Goal: Task Accomplishment & Management: Manage account settings

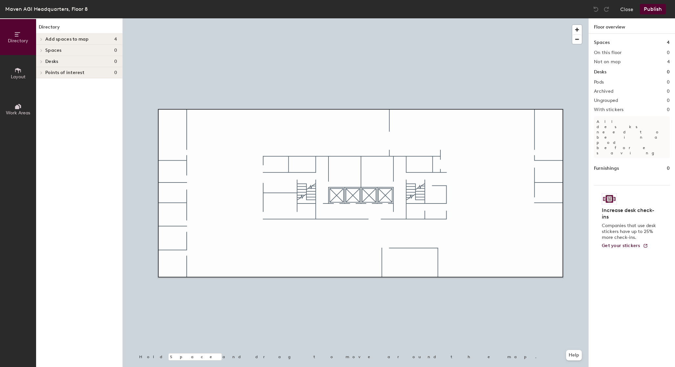
click at [88, 54] on div "Spaces 0" at bounding box center [79, 50] width 86 height 11
click at [20, 102] on button "Work Areas" at bounding box center [18, 109] width 36 height 36
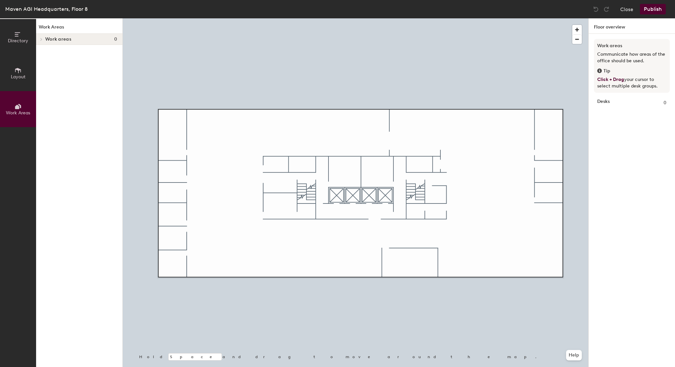
click at [61, 38] on span "Work areas" at bounding box center [58, 39] width 26 height 5
click at [30, 36] on button "Directory" at bounding box center [18, 37] width 36 height 36
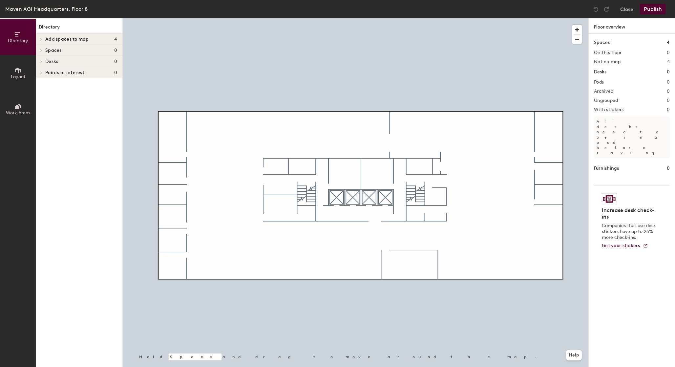
click at [48, 41] on span "Add spaces to map" at bounding box center [67, 39] width 44 height 5
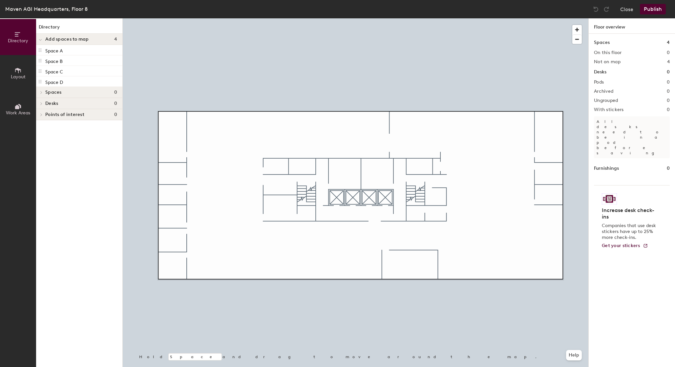
click at [41, 93] on icon at bounding box center [41, 92] width 3 height 3
click at [42, 105] on div at bounding box center [40, 103] width 9 height 11
click at [41, 114] on icon at bounding box center [41, 114] width 3 height 3
click at [23, 74] on span "Layout" at bounding box center [18, 77] width 15 height 6
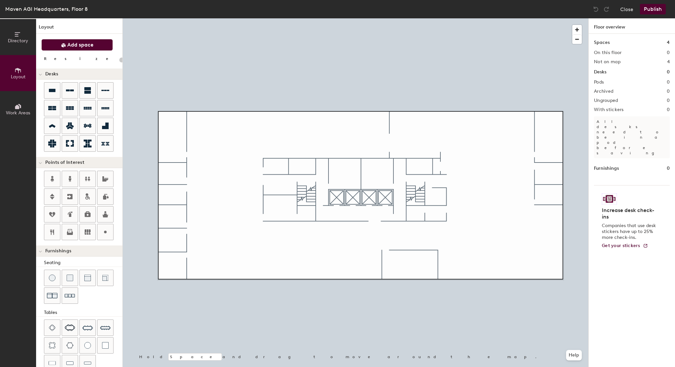
click at [63, 47] on icon at bounding box center [63, 45] width 5 height 5
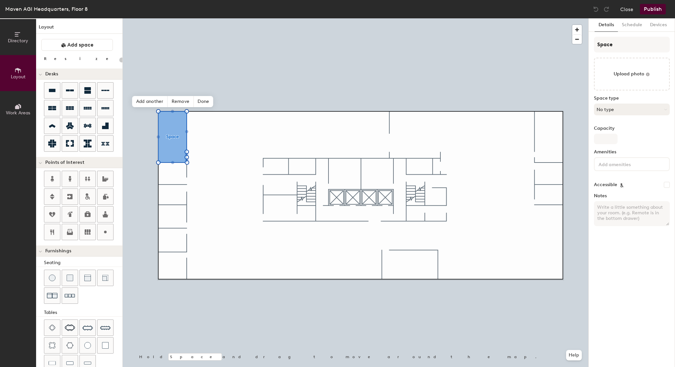
click at [625, 108] on button "No type" at bounding box center [632, 110] width 76 height 12
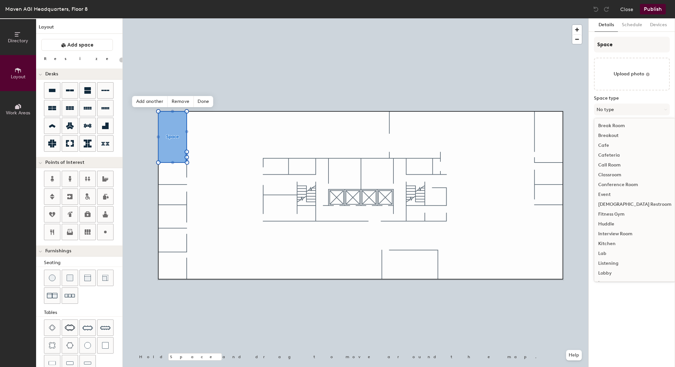
click at [621, 185] on div "Conference Room" at bounding box center [634, 185] width 81 height 10
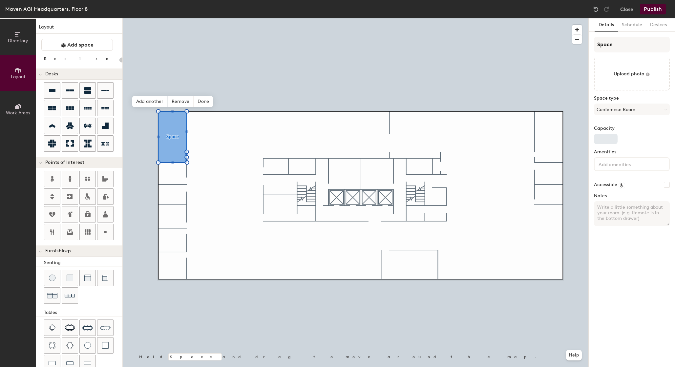
type input "20"
click at [610, 140] on input "Capacity" at bounding box center [606, 139] width 24 height 10
click at [610, 162] on input at bounding box center [626, 164] width 59 height 8
click at [624, 131] on div "Capacity" at bounding box center [632, 135] width 76 height 18
click at [613, 43] on input "Space" at bounding box center [632, 45] width 76 height 16
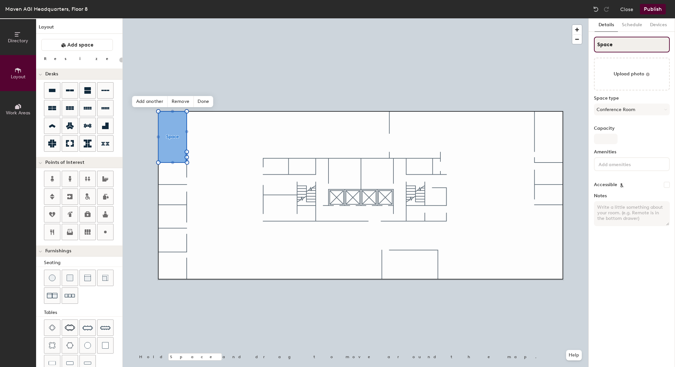
click at [613, 43] on input "Space" at bounding box center [632, 45] width 76 height 16
type input "Fenw"
type input "20"
type input "Fenway"
type input "20"
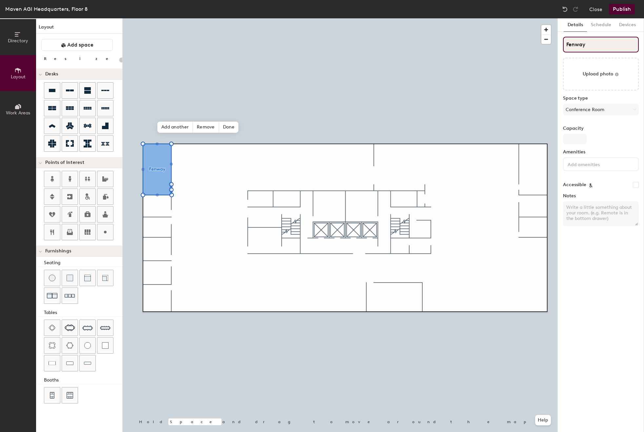
click at [594, 47] on input "Fenway" at bounding box center [601, 45] width 76 height 16
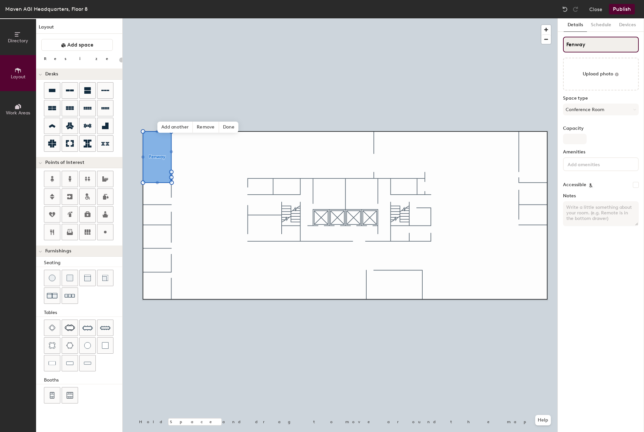
click at [594, 47] on input "Fenway" at bounding box center [601, 45] width 76 height 16
type input "B"
type input "20"
type input "Ba"
type input "20"
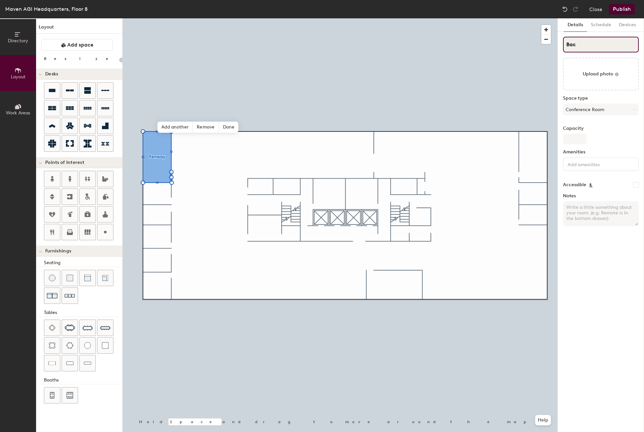
type input "Back"
type input "20"
type input "Backb"
type input "20"
type input "Backbay"
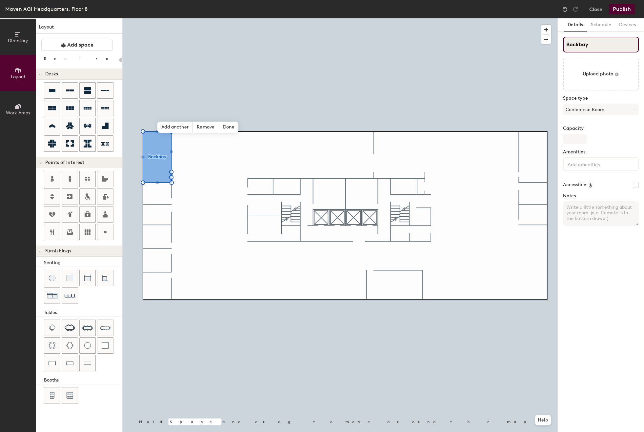
type input "20"
type input "Backbay"
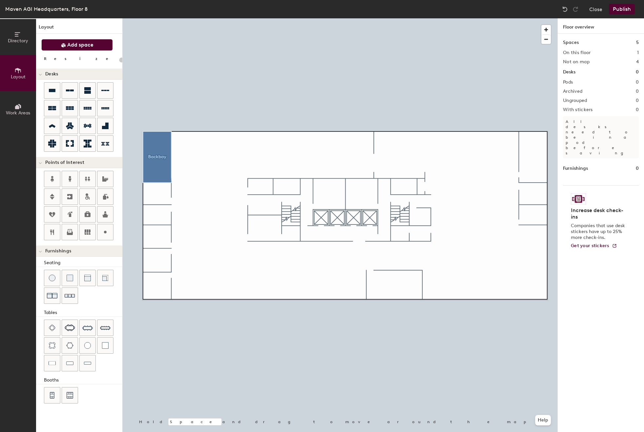
drag, startPoint x: 73, startPoint y: 45, endPoint x: 76, endPoint y: 47, distance: 4.0
click at [74, 45] on span "Add space" at bounding box center [80, 45] width 26 height 7
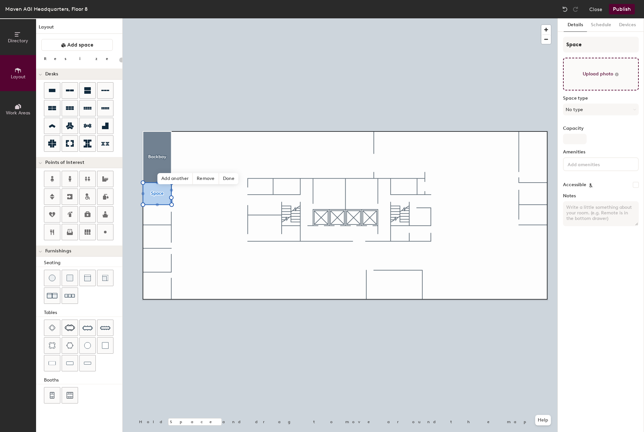
type input "20"
click at [592, 44] on input "Space" at bounding box center [601, 45] width 76 height 16
type input "Fe"
type input "20"
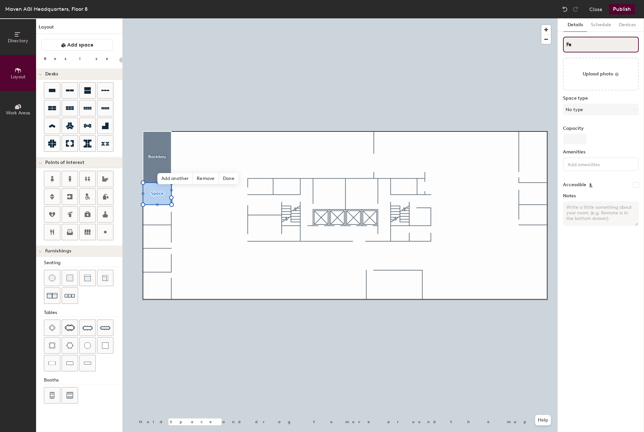
type input "Fen"
type input "20"
type input "Fenw"
type input "20"
type input "Fenway"
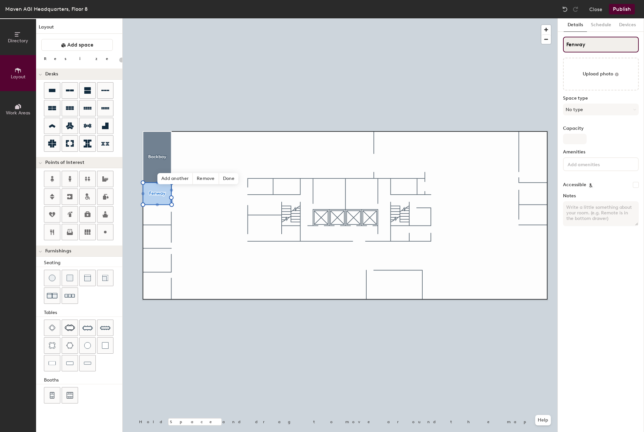
type input "20"
type input "Fenway"
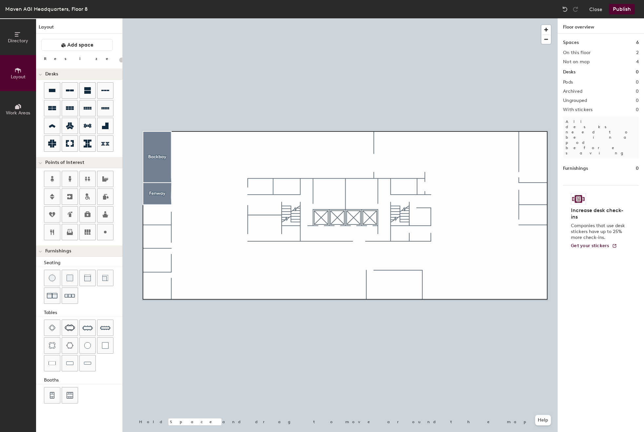
drag, startPoint x: 90, startPoint y: 44, endPoint x: 115, endPoint y: 91, distance: 53.9
click at [90, 45] on span "Add space" at bounding box center [80, 45] width 26 height 7
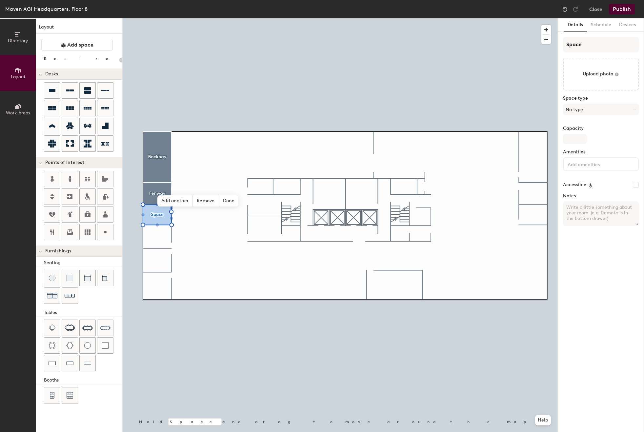
type input "20"
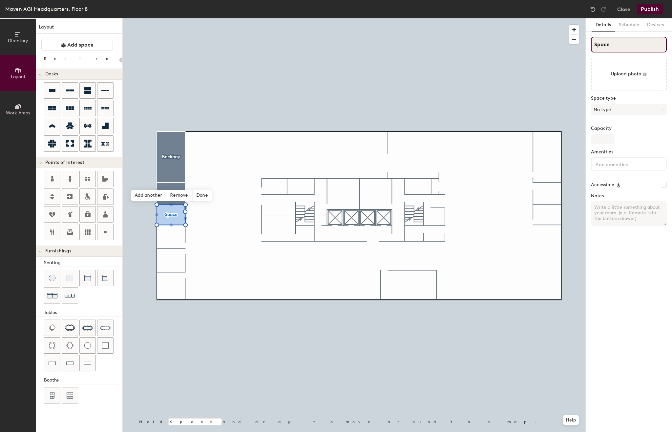
click at [627, 46] on input "Space" at bounding box center [629, 45] width 76 height 16
click at [624, 46] on input "Space" at bounding box center [629, 45] width 76 height 16
type input "J"
type input "20"
type input "Ja"
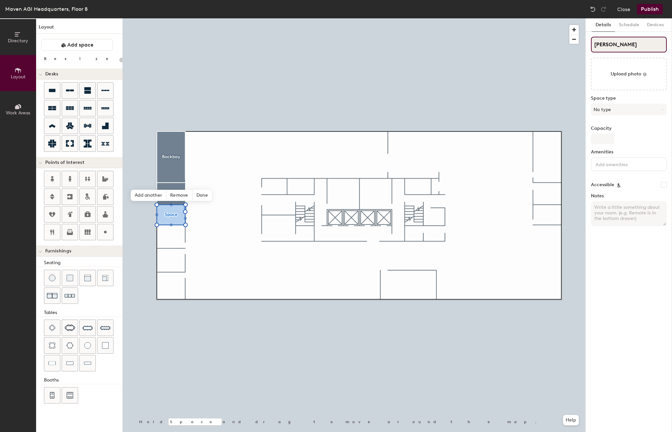
type input "20"
type input "Jam"
type input "20"
type input "Jamic"
type input "20"
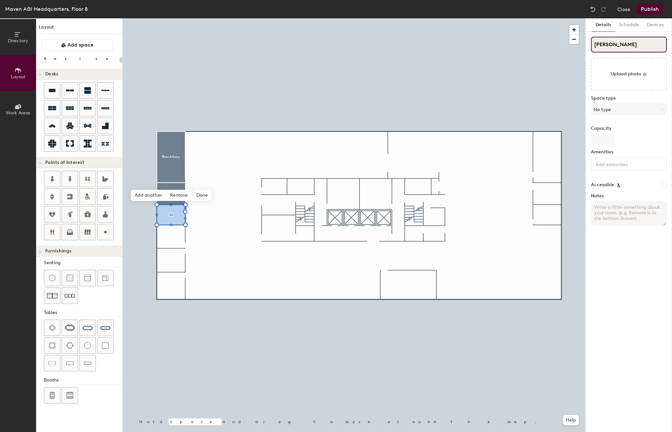
type input "Jamica"
type input "20"
type input "Jamica PL"
type input "20"
type input "Jamica PLa"
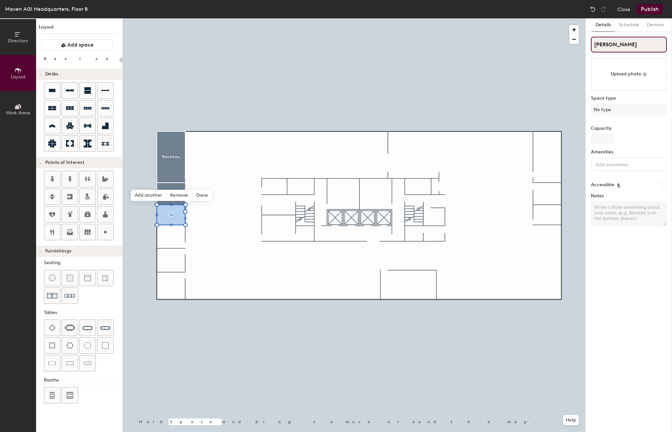
type input "20"
type input "Jamica PL"
type input "20"
type input "Jamica P"
type input "20"
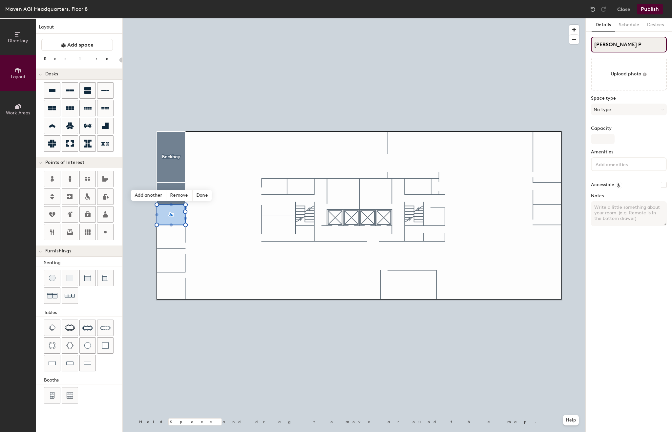
type input "Jamica Pk"
type input "20"
type input "Jamica Pka"
type input "20"
type input "Jamica Pk"
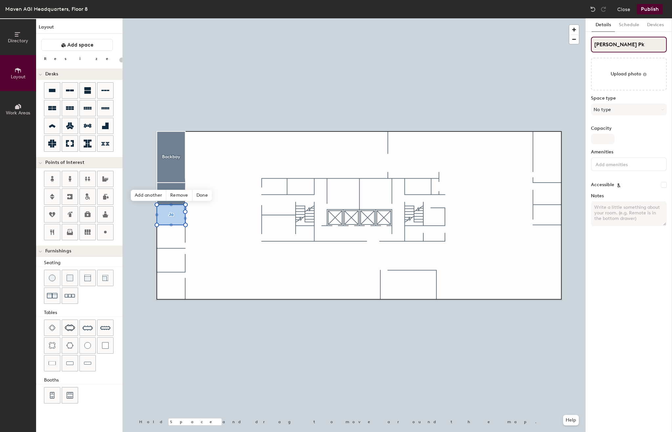
type input "20"
type input "Jamica P"
type input "20"
type input "Jamica Pl"
type input "20"
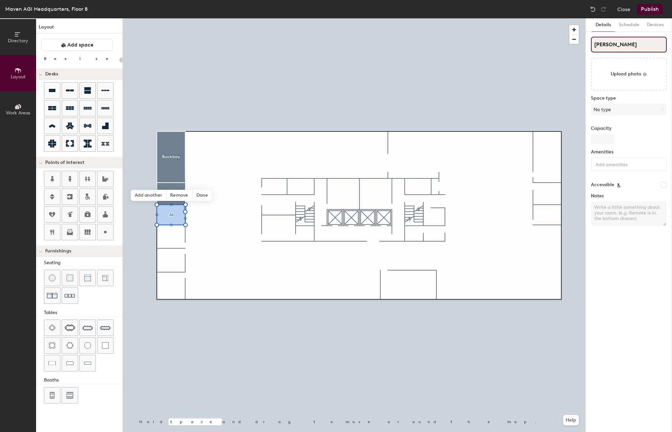
type input "Jamica Plan"
type input "20"
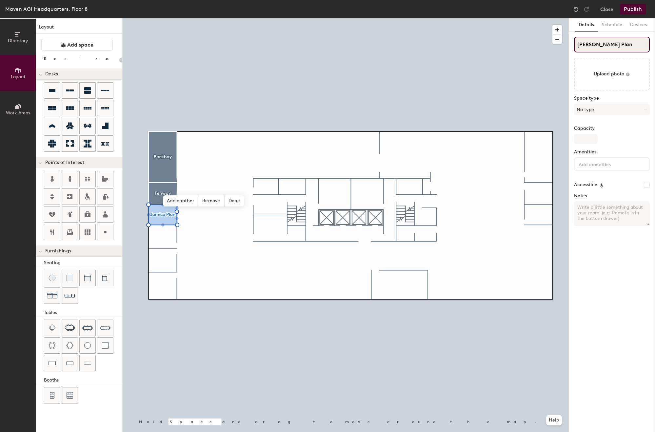
click at [589, 44] on input "Jamica Plan" at bounding box center [612, 45] width 76 height 16
type input "Jamiaca Plan"
type input "20"
type input "Jamica Plan"
type input "20"
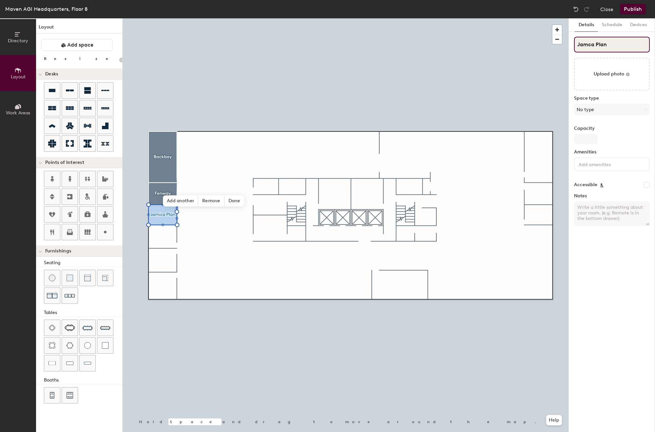
type input "Jamaca Plan"
type input "20"
type input "Jamaoca Plan"
type input "20"
type input "Jamaca Plan"
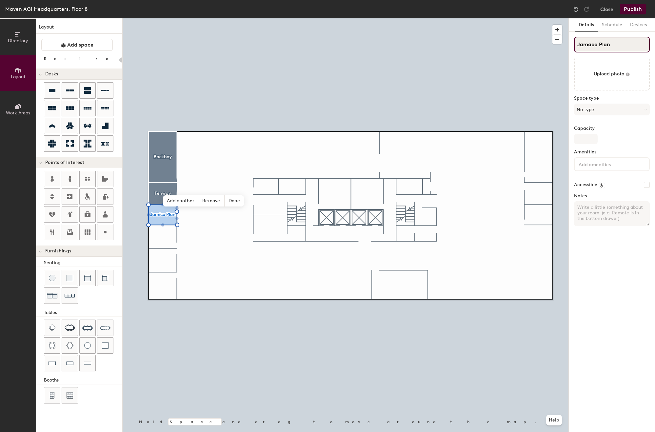
type input "20"
type input "Jamaoca Plan"
type input "20"
type input "Jamaca Plan"
type input "20"
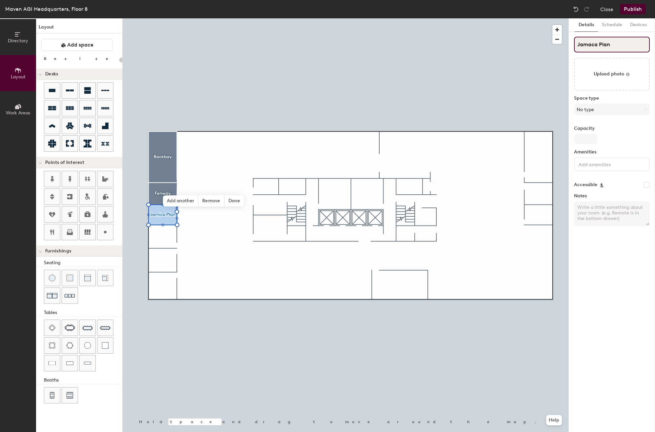
type input "Jamaica Plan"
type input "20"
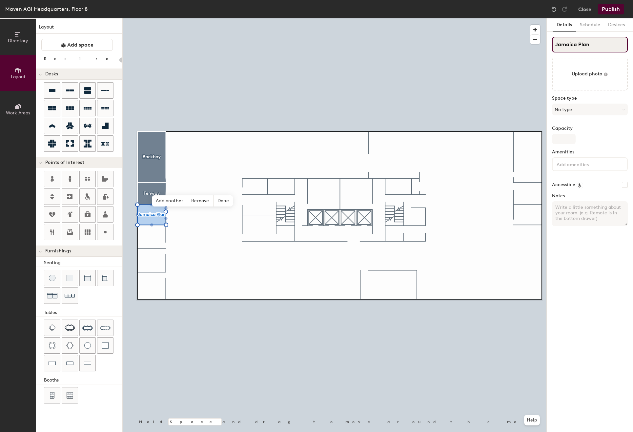
click at [584, 45] on input "Jamaica Plan" at bounding box center [590, 45] width 76 height 16
click at [586, 45] on input "Jamaica Plan" at bounding box center [590, 45] width 76 height 16
type input "Jamaica Plain"
type input "20"
type input "Jamaica Plain"
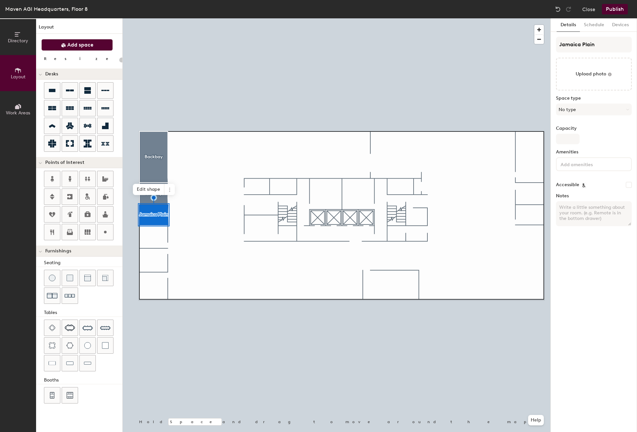
drag, startPoint x: 60, startPoint y: 39, endPoint x: 91, endPoint y: 46, distance: 31.8
click at [60, 40] on button "Add space" at bounding box center [77, 45] width 72 height 12
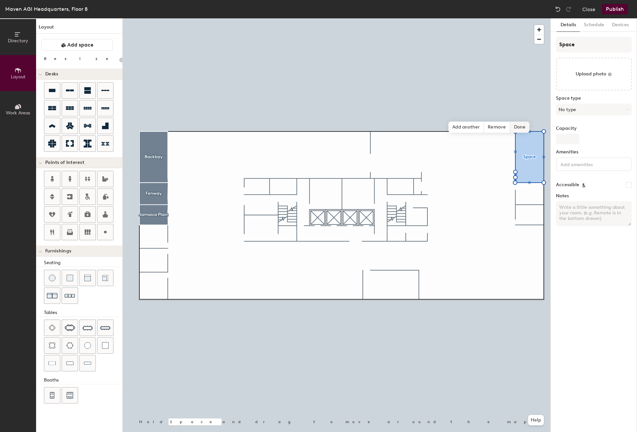
type input "20"
click at [575, 47] on input "Space" at bounding box center [594, 45] width 76 height 16
type input "B"
type input "20"
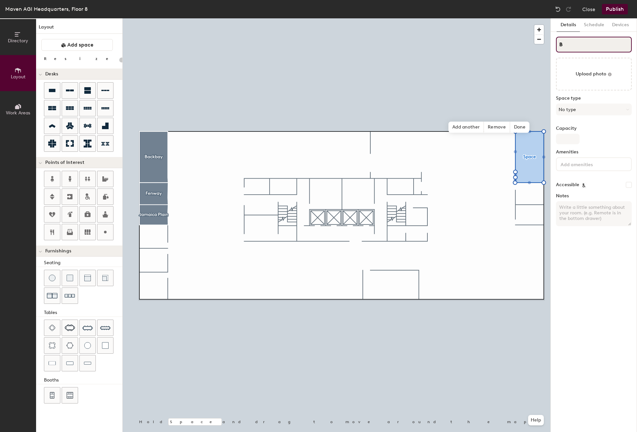
type input "Be"
type input "20"
type input "Bea"
type input "20"
type input "Beaco"
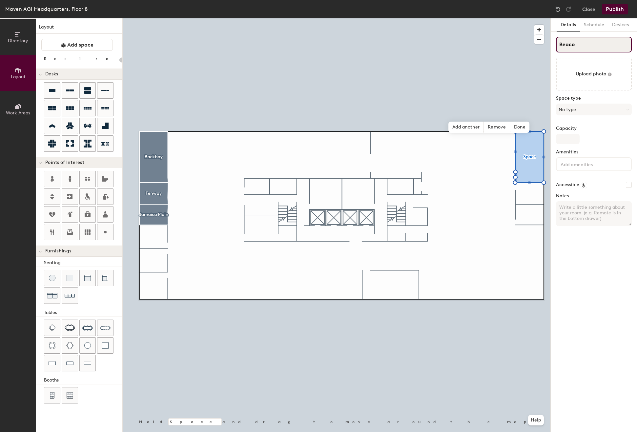
type input "20"
type input "Beacon"
type input "20"
type input "Beacon Hi"
type input "20"
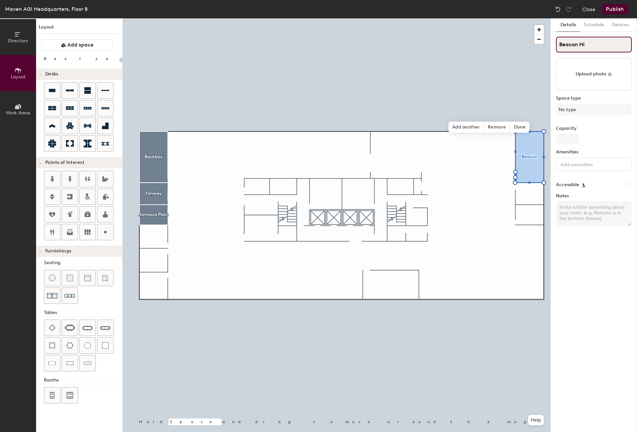
type input "Beacon Hil"
type input "20"
type input "[GEOGRAPHIC_DATA]"
type input "20"
type input "[GEOGRAPHIC_DATA]"
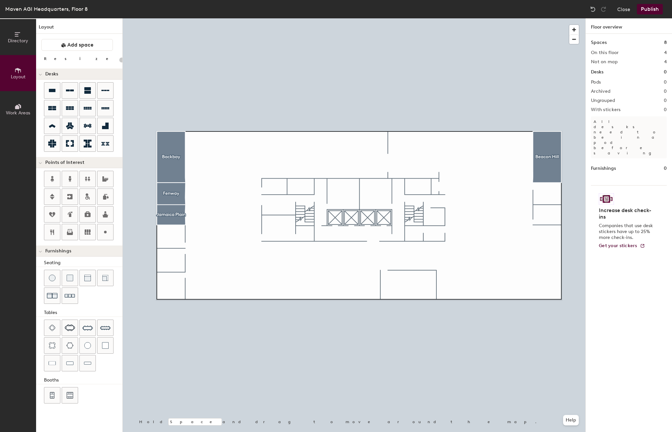
drag, startPoint x: 90, startPoint y: 48, endPoint x: 120, endPoint y: 94, distance: 55.0
click at [91, 49] on button "Add space" at bounding box center [77, 45] width 72 height 12
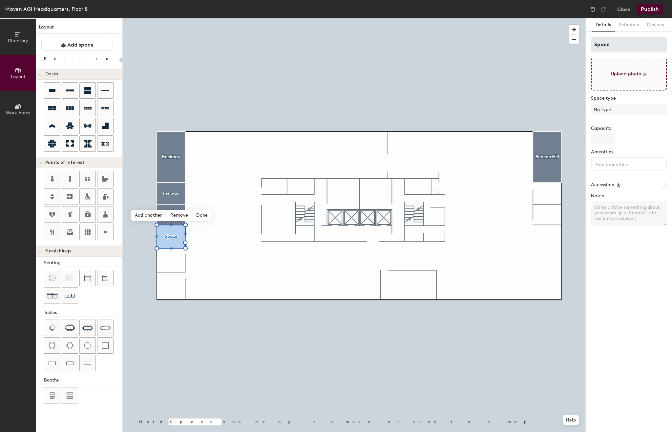
type input "20"
click at [624, 43] on input "Space" at bounding box center [629, 45] width 76 height 16
type input "So"
type input "20"
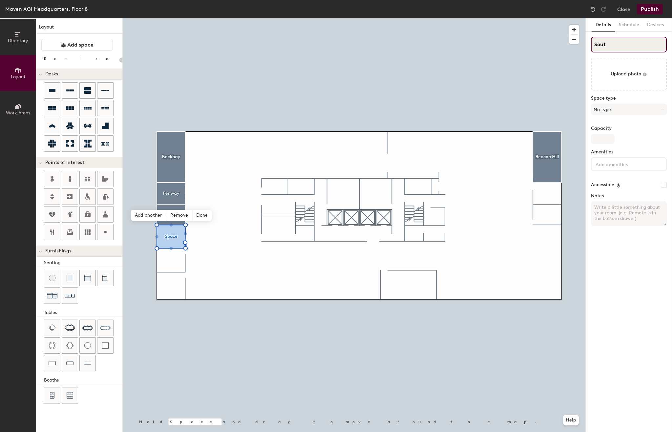
type input "South"
type input "20"
type input "South"
type input "20"
type input "South End"
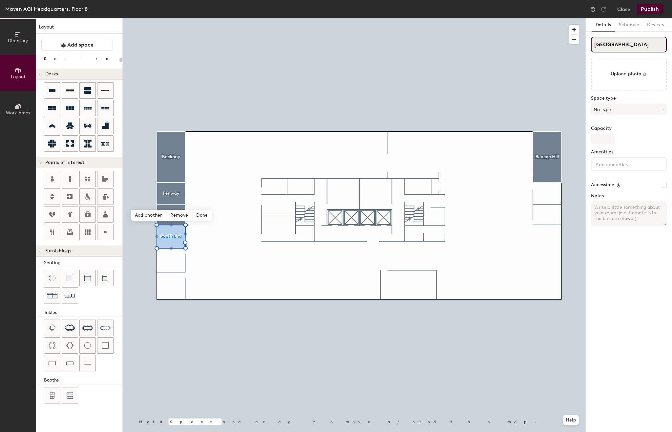
type input "20"
type input "South End"
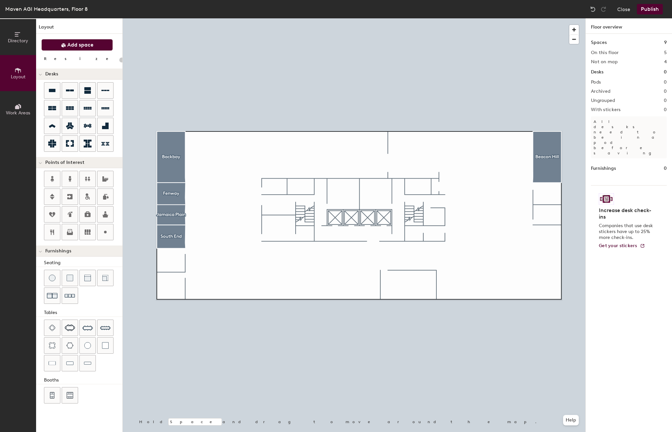
click at [82, 44] on span "Add space" at bounding box center [80, 45] width 26 height 7
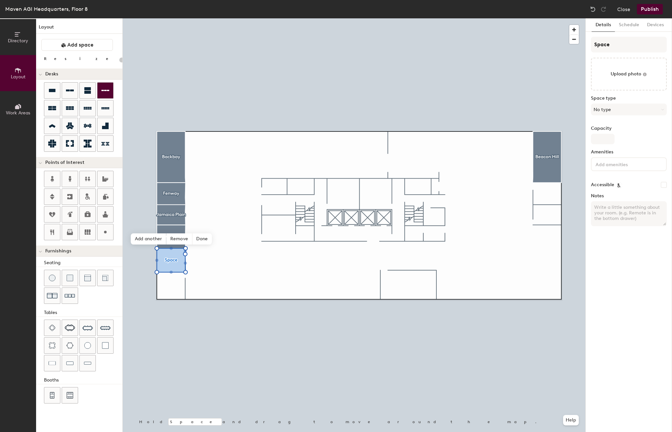
type input "20"
click at [628, 45] on input "Space" at bounding box center [629, 45] width 76 height 16
type input "So"
type input "20"
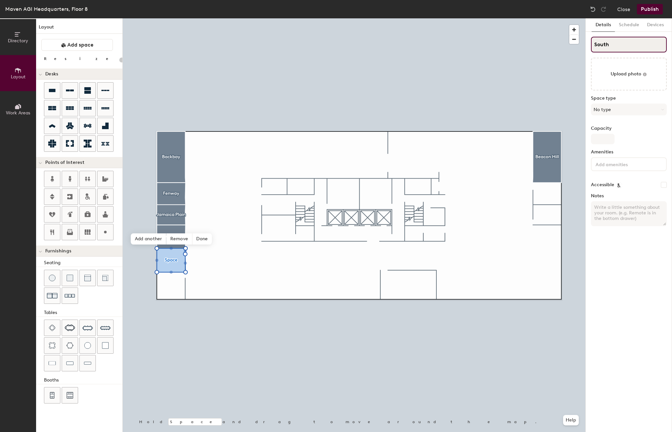
type input "South"
type input "20"
type input "South End"
type input "20"
type input "South End"
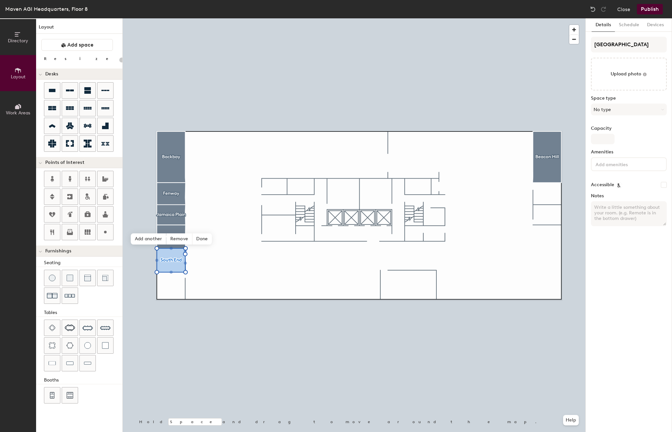
type input "20"
click at [197, 238] on span "Done" at bounding box center [201, 239] width 19 height 11
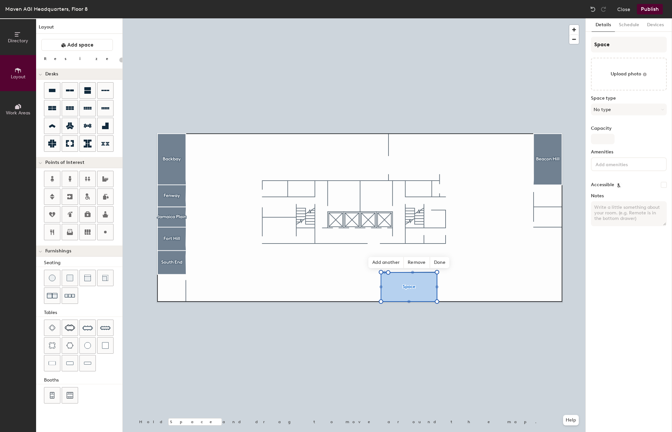
type input "20"
click at [605, 46] on input "Space" at bounding box center [629, 45] width 76 height 16
type input "S"
type input "20"
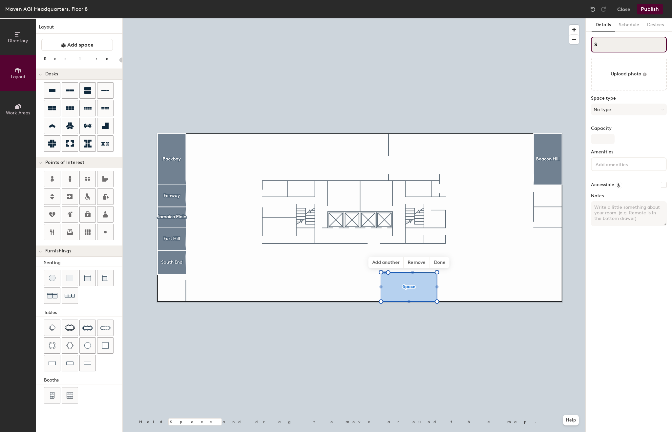
type input "So"
type input "20"
type input "South"
type input "20"
type input "South B"
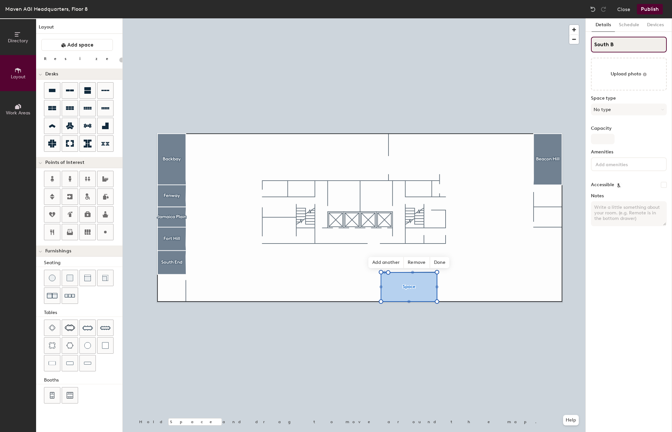
type input "20"
type input "South Bos"
type input "20"
type input "South Bost"
type input "20"
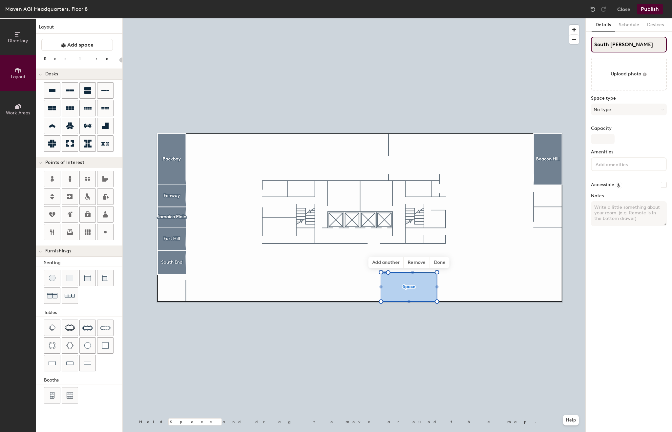
type input "South Bosto"
type input "20"
type input "South Boston"
type input "20"
type input "South Boston"
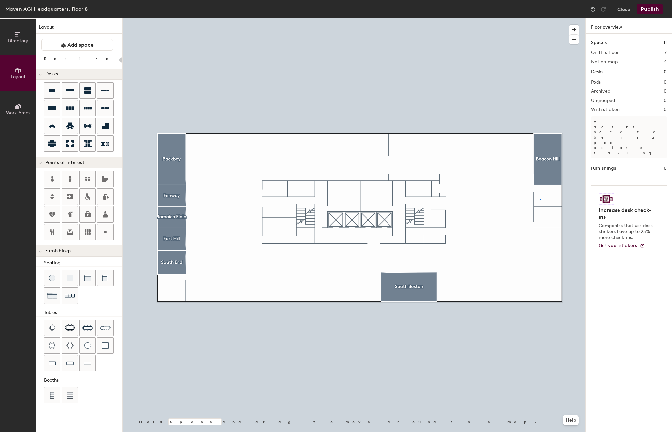
click at [540, 18] on div at bounding box center [354, 18] width 463 height 0
click at [97, 45] on button "Add space" at bounding box center [77, 45] width 72 height 12
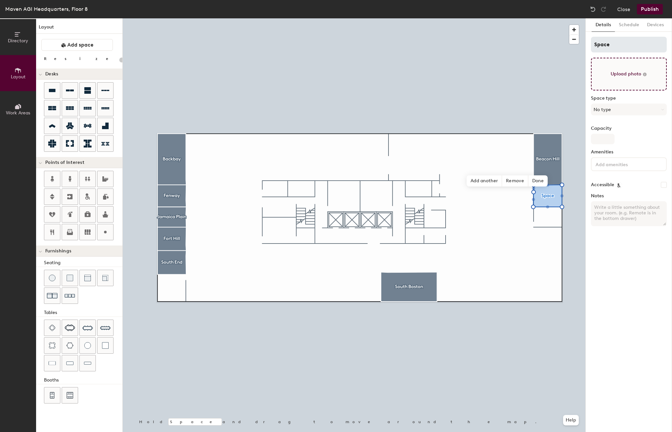
type input "20"
click at [633, 42] on input "Space" at bounding box center [629, 45] width 76 height 16
type input "E"
type input "20"
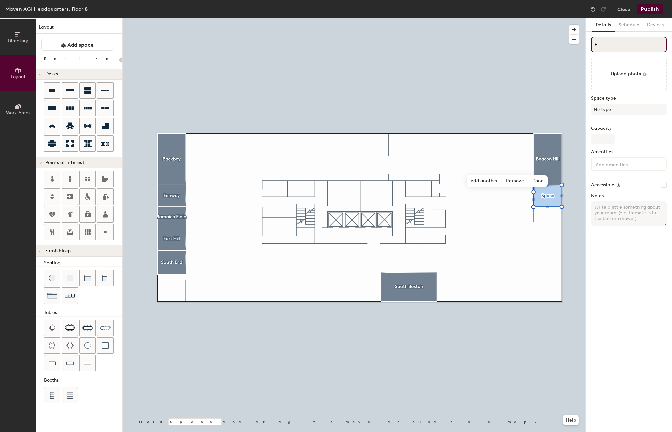
type input "Ea"
type input "20"
type input "Eas"
type input "20"
type input "East"
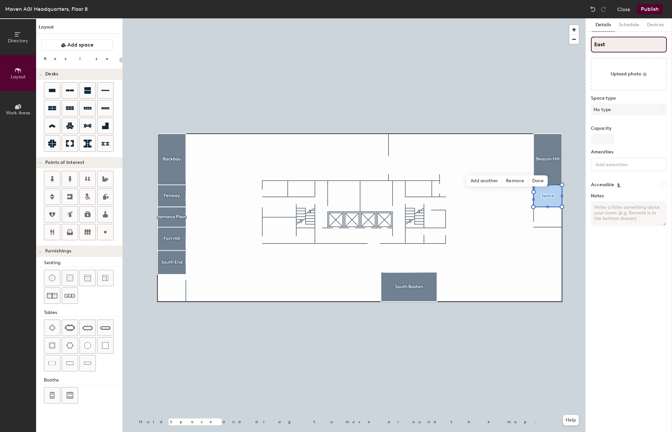
type input "20"
type input "East Bos"
type input "20"
type input "East Bosto"
type input "20"
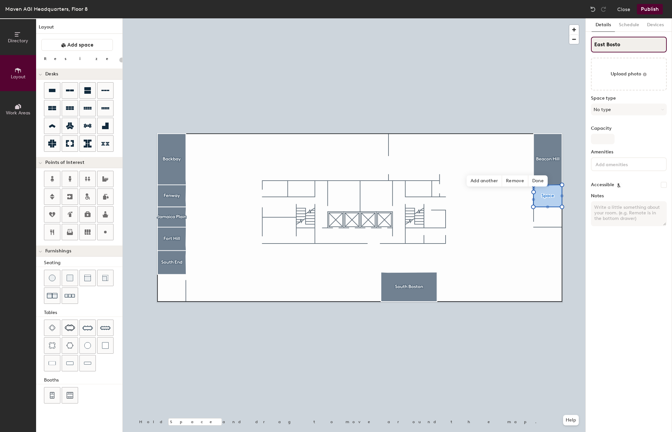
type input "East Boston"
type input "20"
type input "East Boston"
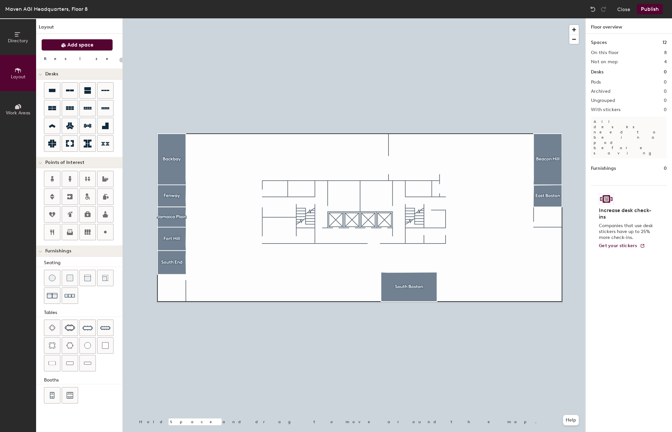
click at [79, 45] on span "Add space" at bounding box center [80, 45] width 26 height 7
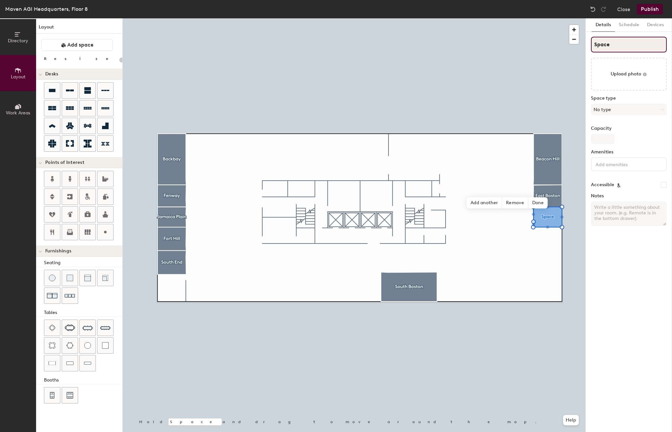
type input "20"
click at [615, 48] on input "Space" at bounding box center [629, 45] width 76 height 16
type input "P"
type input "20"
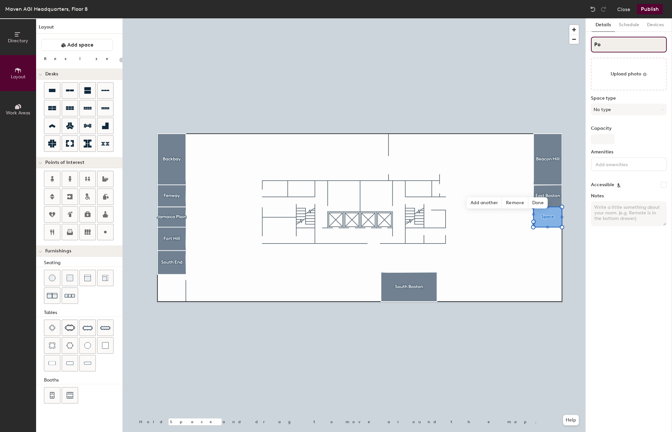
type input "Pod"
type input "20"
type input "Podc"
type input "20"
type input "Podca"
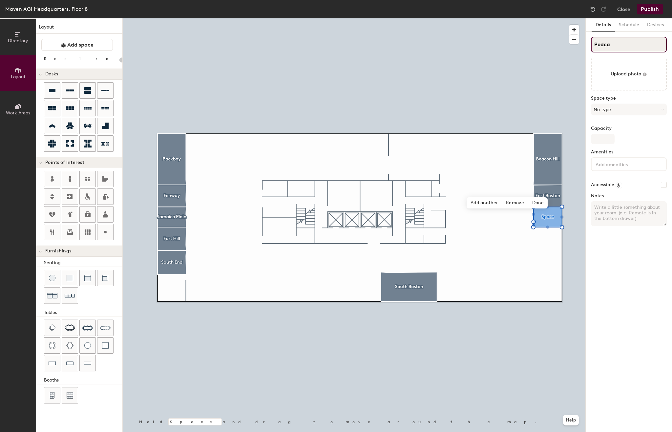
type input "20"
type input "Podcas"
type input "20"
type input "Podcast"
type input "20"
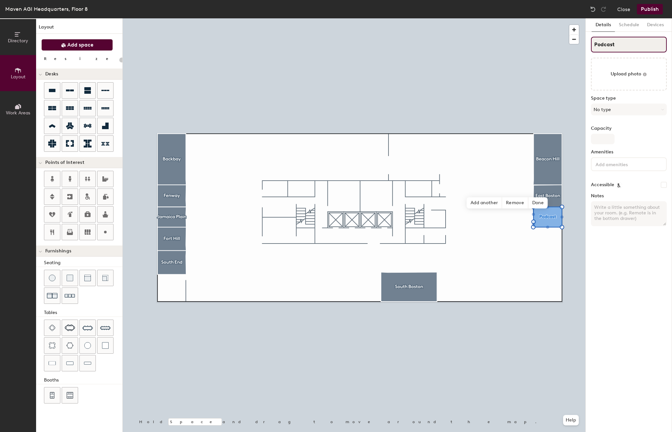
type input "Podcast"
click at [74, 43] on span "Add space" at bounding box center [80, 45] width 26 height 7
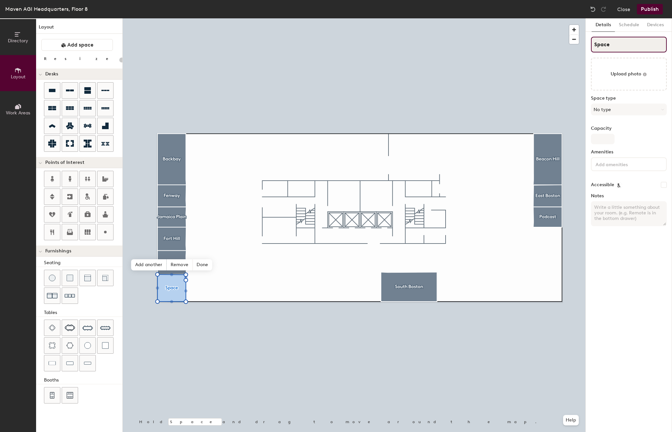
type input "20"
click at [634, 41] on input "Space" at bounding box center [629, 45] width 76 height 16
type input "f"
type input "20"
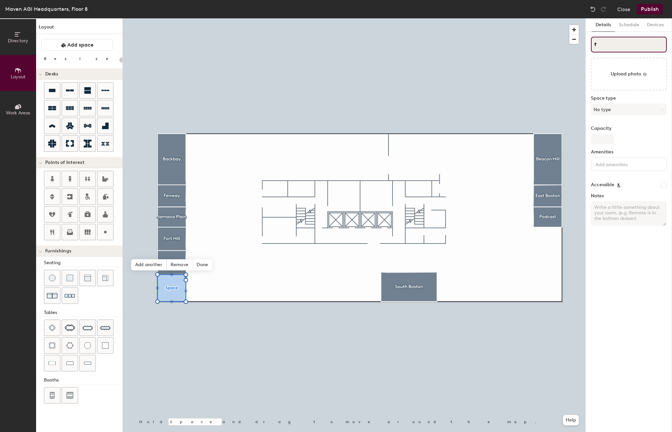
type input "f"
type input "20"
type input "f"
type input "20"
type input "ff"
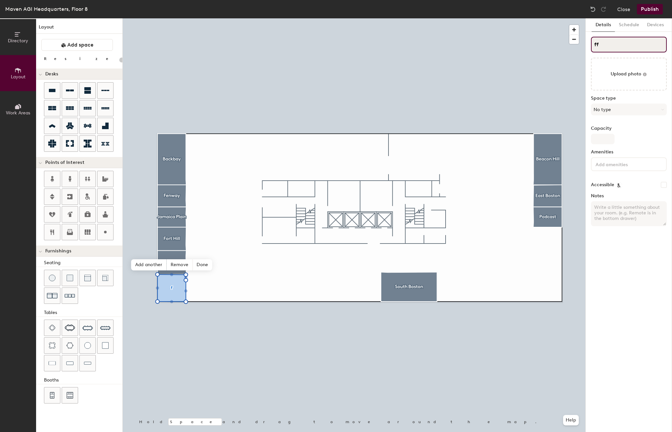
type input "20"
type input "f"
type input "20"
type input "f"
type input "20"
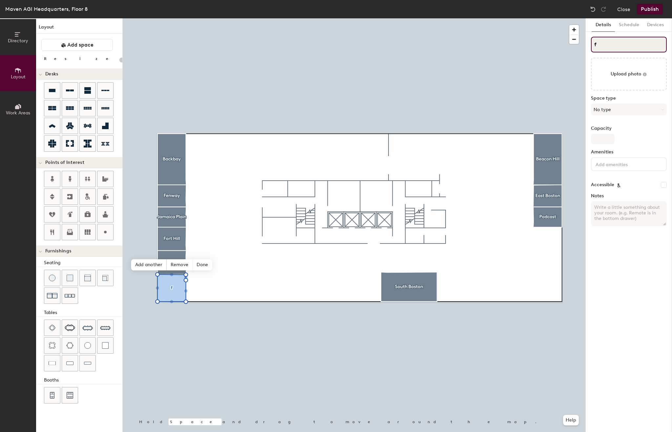
click at [587, 47] on div "Details Schedule Devices f Upload photo Space type No type Capacity Amenities A…" at bounding box center [629, 225] width 86 height 414
type input "Fi"
type input "20"
type input "Fin"
type input "20"
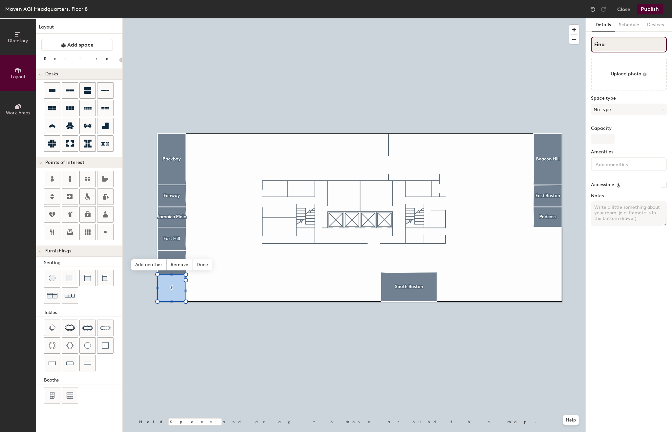
type input "Finan"
type input "20"
type input "Financial"
type input "20"
type input "Financial D"
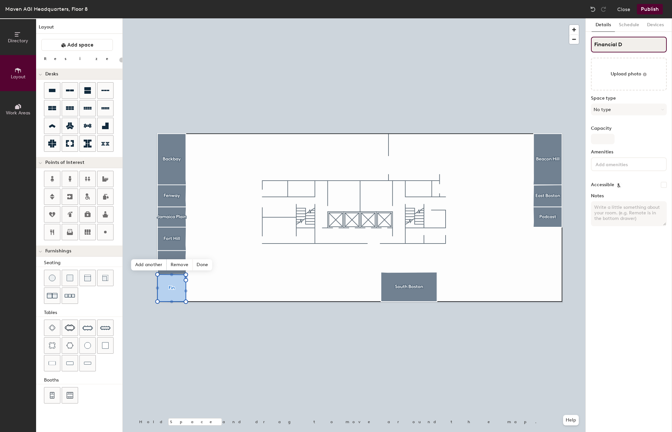
type input "20"
type input "Financial Dr"
type input "20"
type input "Financial D"
type input "20"
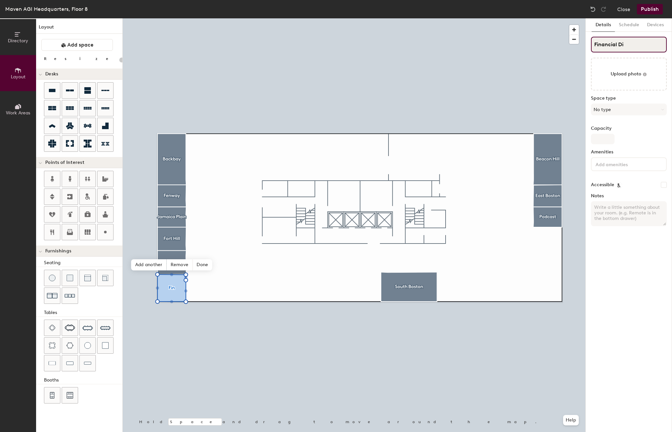
type input "Financial Dis"
type input "20"
type input "Financial Distri"
type input "20"
type input "Financial Distric"
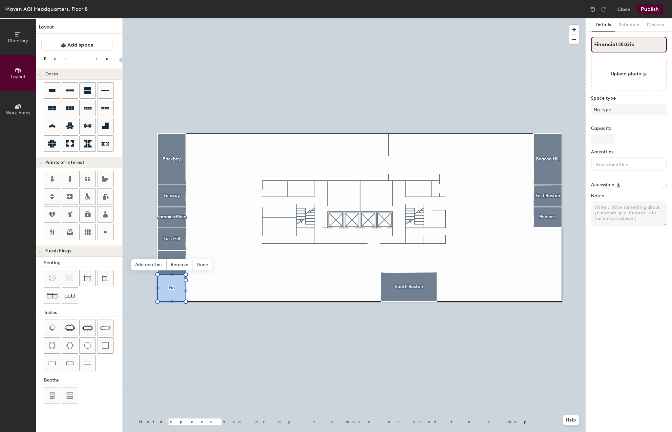
type input "20"
type input "Financial District"
type input "20"
type input "Financial District"
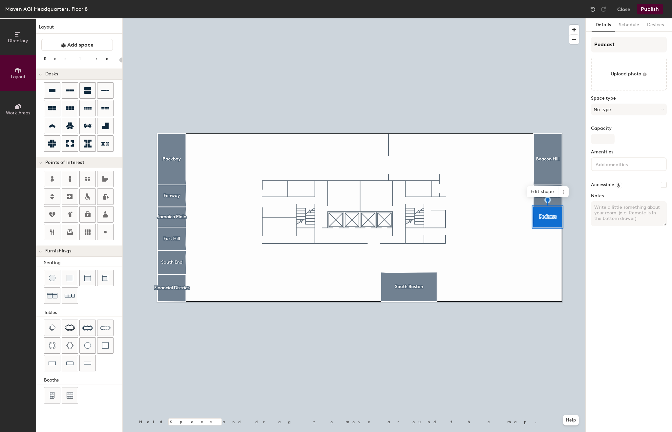
type input "20"
click at [610, 43] on input "Podcast" at bounding box center [629, 45] width 76 height 16
type input "S"
type input "20"
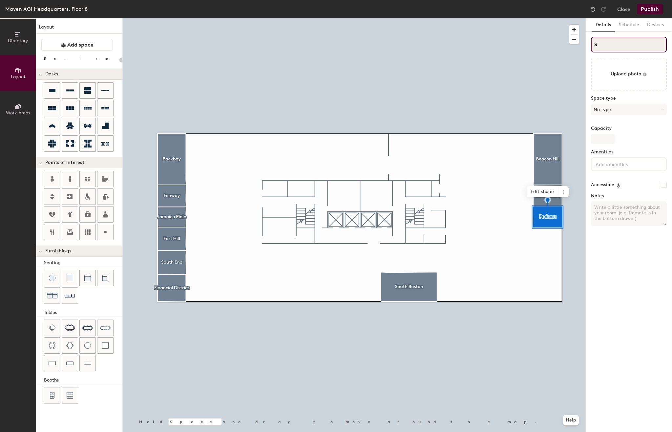
type input "St"
type input "20"
type input "Studi"
type input "20"
type input "Studio"
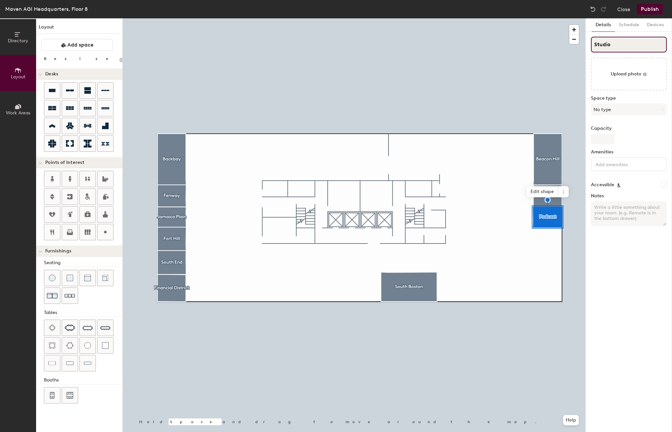
type input "20"
type input "Studio"
type input "20"
click at [614, 44] on input "Studio" at bounding box center [629, 45] width 76 height 16
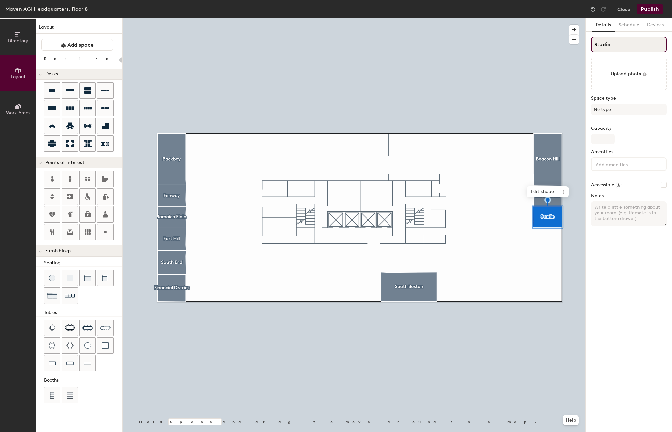
click at [614, 44] on input "Studio" at bounding box center [629, 45] width 76 height 16
click at [619, 46] on input "Studio" at bounding box center [629, 45] width 76 height 16
type input "Studio 54"
type input "20"
type input "Studio 54"
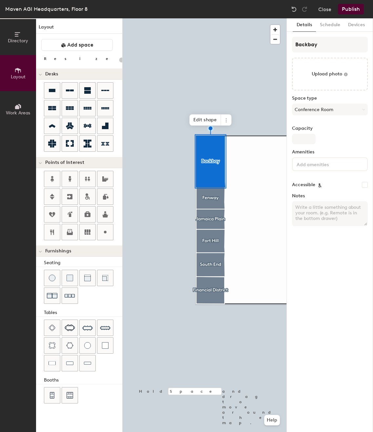
type input "20"
click at [307, 45] on input "Backbay" at bounding box center [330, 45] width 76 height 16
click at [307, 44] on input "Backbay" at bounding box center [330, 45] width 76 height 16
type input "C"
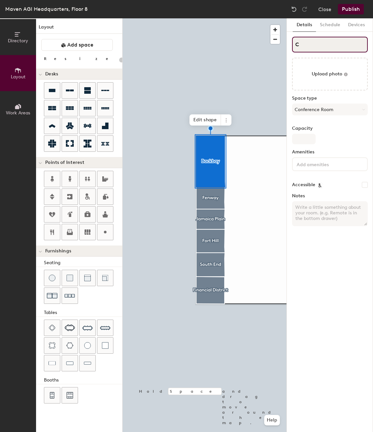
type input "20"
type input "Cha"
type input "20"
type input "Charel"
type input "20"
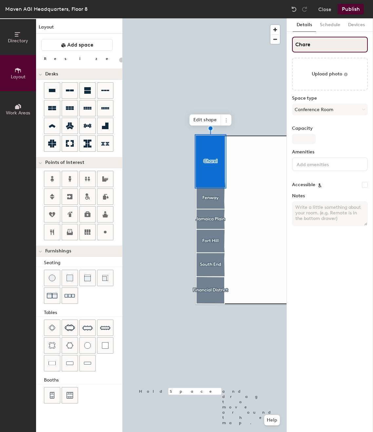
type input "Char"
type input "20"
type input "Charl"
type input "20"
type input "Charle"
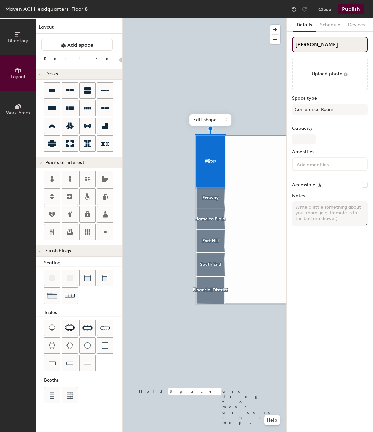
type input "20"
type input "Charles"
type input "20"
type input "Charles"
type input "20"
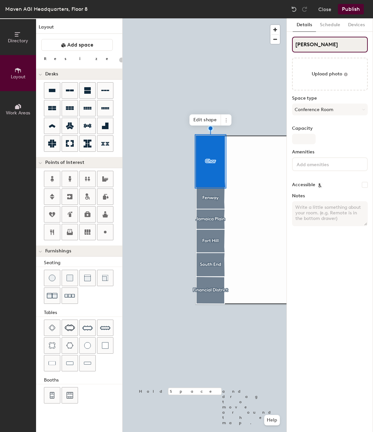
type input "Charles"
type input "20"
type input "Charlesto"
type input "20"
type input "Charleston"
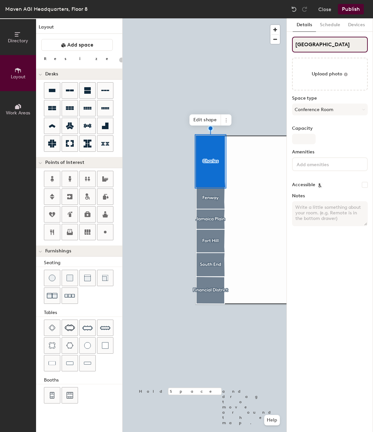
type input "20"
type input "Charlesto"
type input "20"
type input "Charlestow"
type input "20"
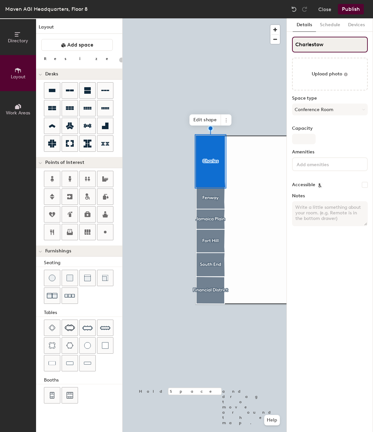
type input "Charlestown"
type input "20"
type input "Charlestown"
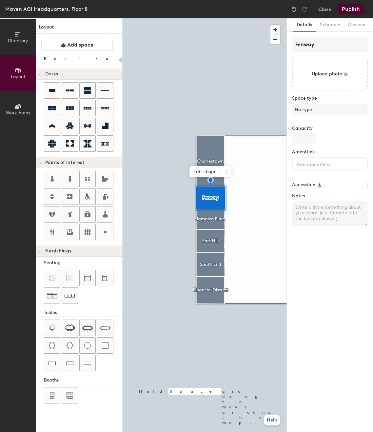
type input "20"
click at [320, 48] on input "Fenway" at bounding box center [330, 45] width 76 height 16
type input "F"
type input "20"
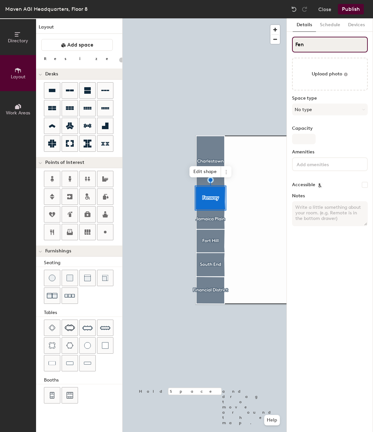
type input "Fenw"
type input "20"
type input "Fenway"
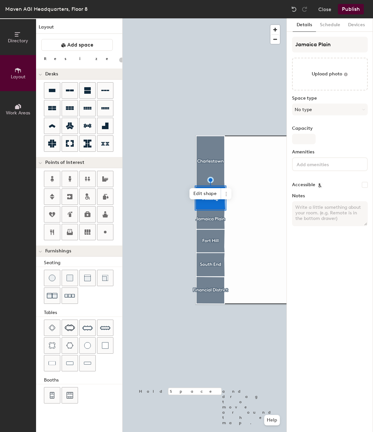
type input "20"
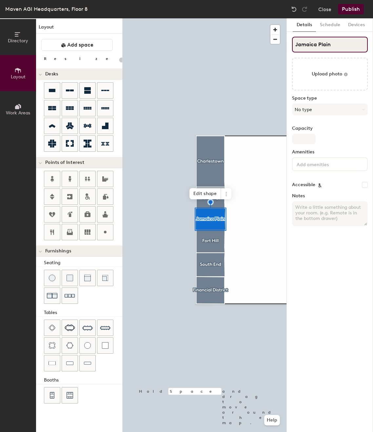
click at [312, 45] on input "Jamaica Plain" at bounding box center [330, 45] width 76 height 16
type input "B"
type input "20"
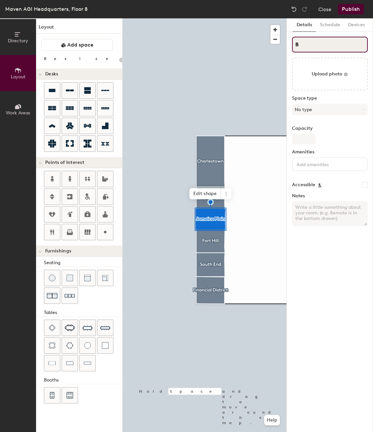
type input "Ba"
type input "20"
type input "Back"
type input "20"
type input "Backbay"
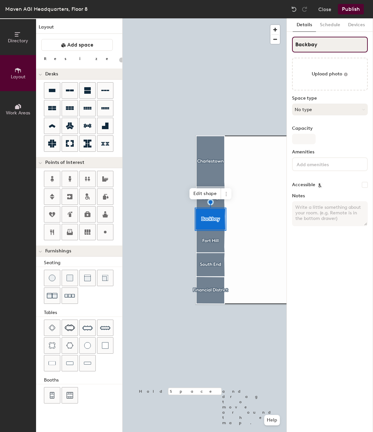
type input "20"
type input "Backbay"
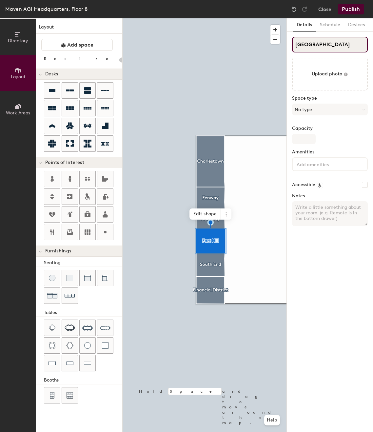
click at [315, 46] on input "Fort Hill" at bounding box center [330, 45] width 76 height 16
type input "20"
click at [315, 46] on input "Fort Hill" at bounding box center [330, 45] width 76 height 16
click at [314, 46] on input "Fort Hill" at bounding box center [330, 45] width 76 height 16
type input "B"
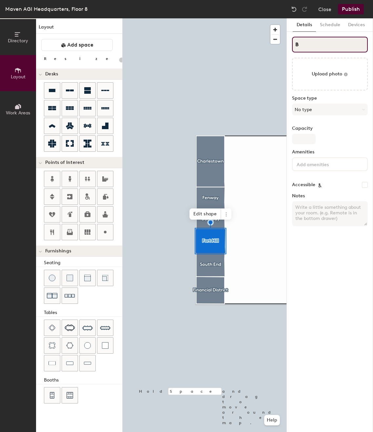
type input "20"
type input "Be"
type input "20"
type input "Beaco"
type input "20"
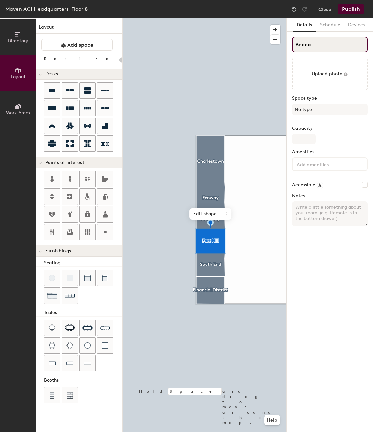
type input "Beacon"
type input "20"
type input "Beacon"
type input "20"
type input "Beacon H"
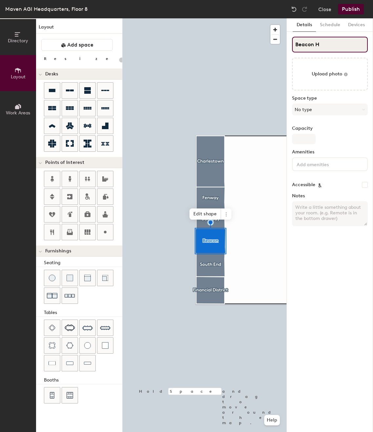
type input "20"
type input "Beacon Hi"
type input "20"
type input "[GEOGRAPHIC_DATA]"
type input "20"
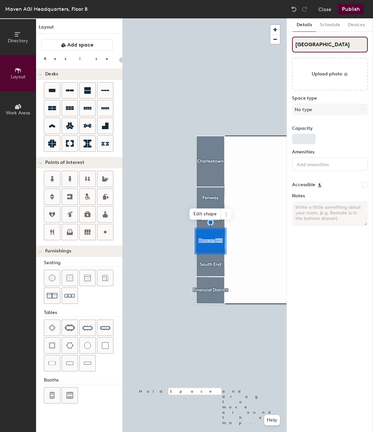
type input "[GEOGRAPHIC_DATA]"
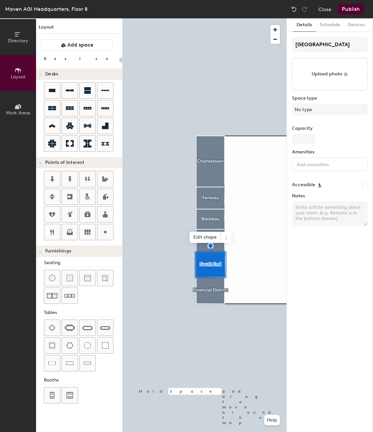
type input "20"
click at [330, 45] on input "South End" at bounding box center [330, 45] width 76 height 16
type input "N"
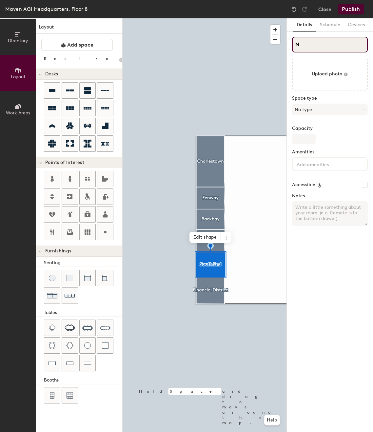
type input "20"
type input "Nor"
type input "20"
type input "North"
type input "20"
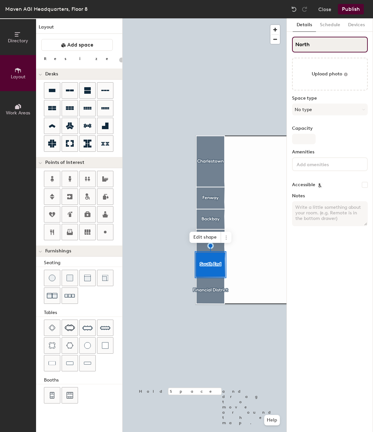
type input "North R"
type input "20"
type input "North Re"
type input "20"
type input "North Rend"
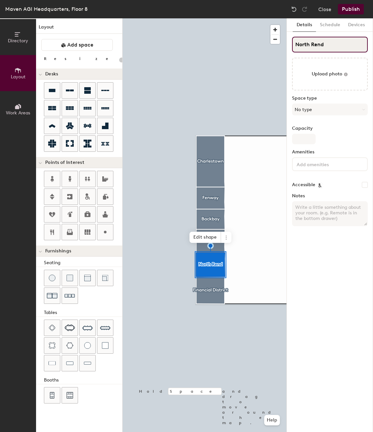
type input "20"
type input "North Rend"
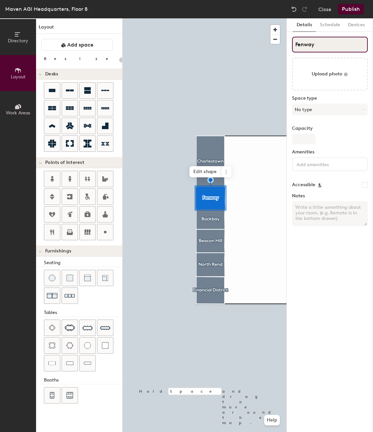
type input "20"
click at [304, 44] on input "Fenway" at bounding box center [330, 45] width 76 height 16
type input "M"
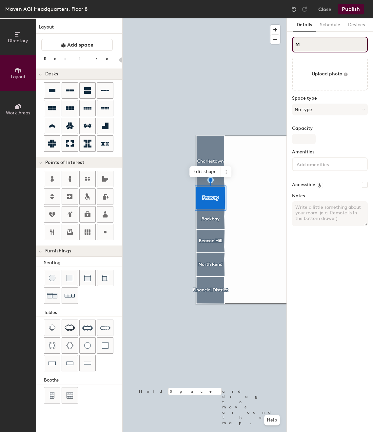
type input "20"
type input "Missi"
type input "20"
type input "Missio"
type input "20"
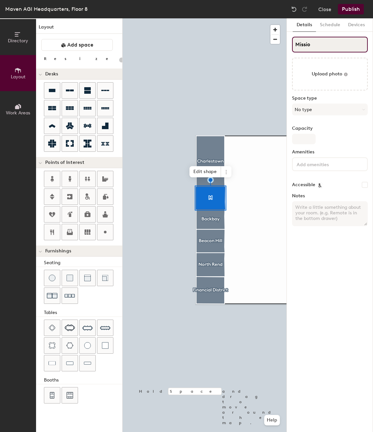
type input "Mission"
type input "20"
type input "Mission"
type input "20"
type input "Mission H"
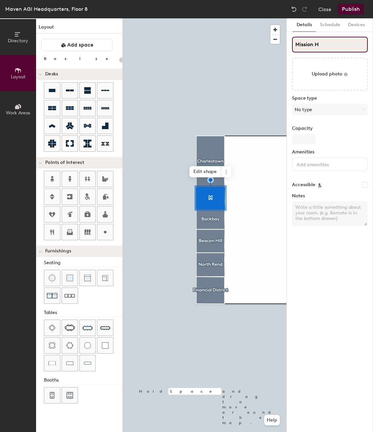
type input "20"
type input "Mission Ho"
type input "20"
type input "Mission H"
type input "20"
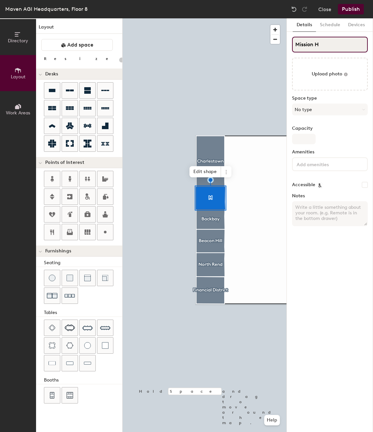
type input "Mission Hi"
type input "20"
type input "[GEOGRAPHIC_DATA]"
type input "20"
type input "[GEOGRAPHIC_DATA]"
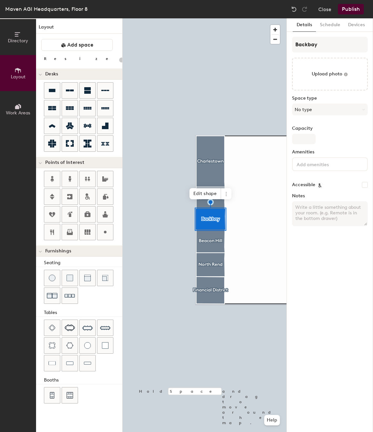
type input "20"
click at [317, 45] on input "Backbay" at bounding box center [330, 45] width 76 height 16
type input "Fe"
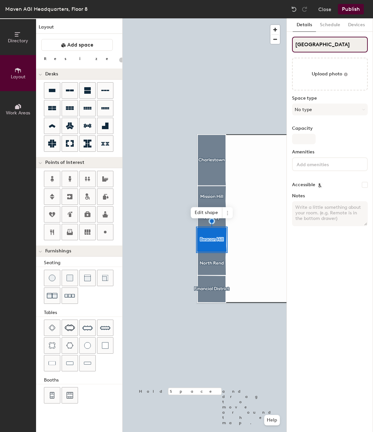
click at [320, 51] on input "[GEOGRAPHIC_DATA]" at bounding box center [330, 45] width 76 height 16
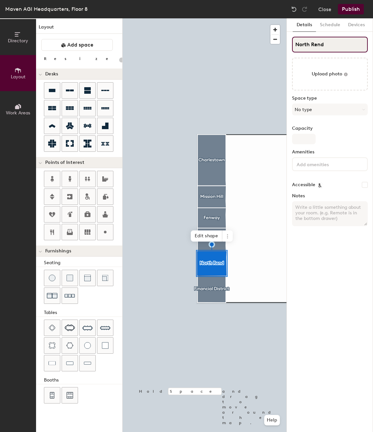
click at [319, 45] on input "North Rend" at bounding box center [330, 45] width 76 height 16
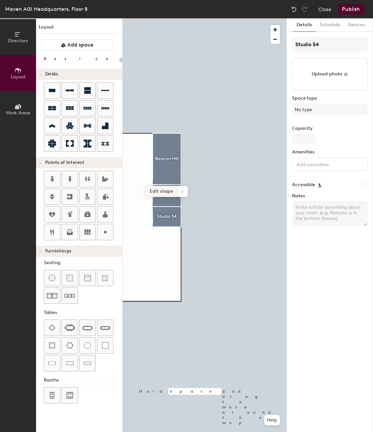
type input "20"
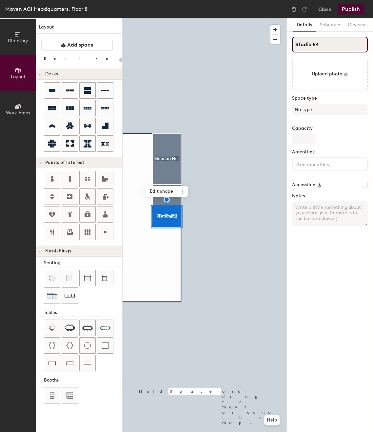
click at [303, 42] on input "Studio 54" at bounding box center [330, 45] width 76 height 16
type input "B"
type input "20"
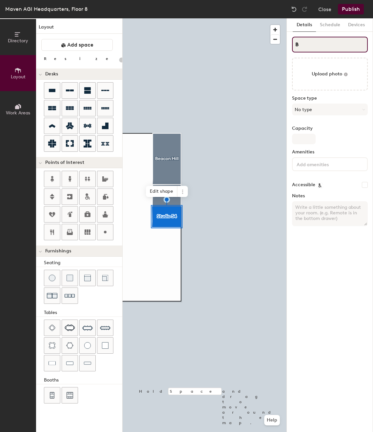
type input "Ba"
type input "20"
type input "Back"
type input "20"
type input "Backb"
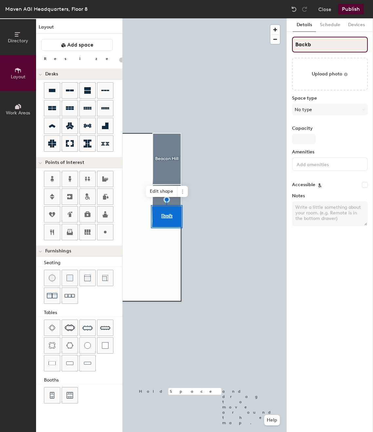
type input "20"
type input "Backba"
type input "20"
type input "Backbay"
type input "20"
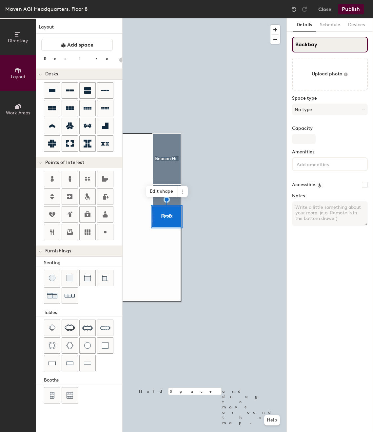
type input "Backba"
type input "20"
type input "Back"
type input "20"
type input "Back"
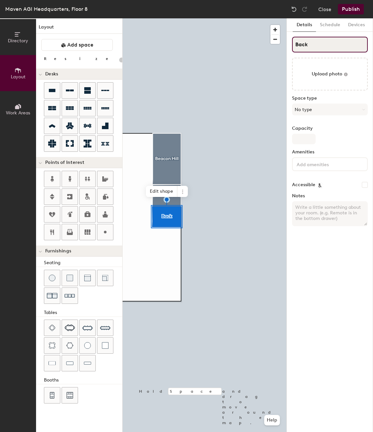
type input "20"
type input "Back B"
type input "20"
type input "Back Ba"
type input "20"
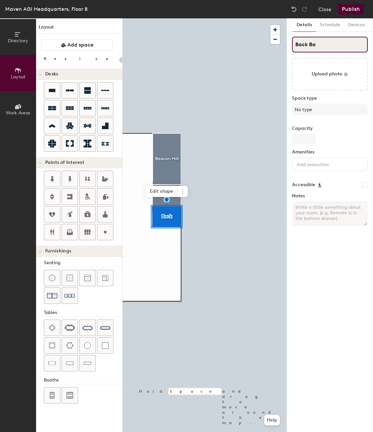
type input "Back Bay"
type input "20"
type input "Back Bay"
type input "20"
type input "Back Bay Soci"
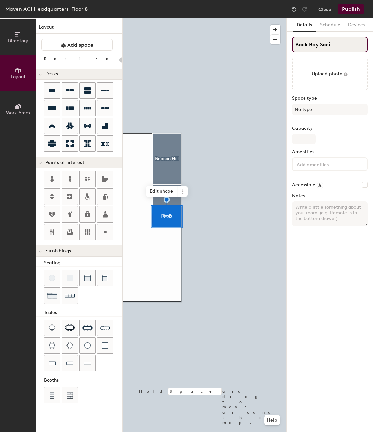
type input "20"
type input "Back Bay Social"
type input "20"
type input "Back Bay Social"
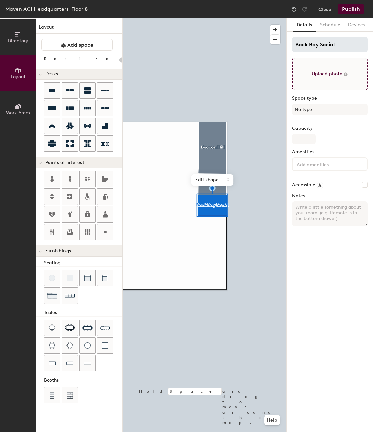
type input "20"
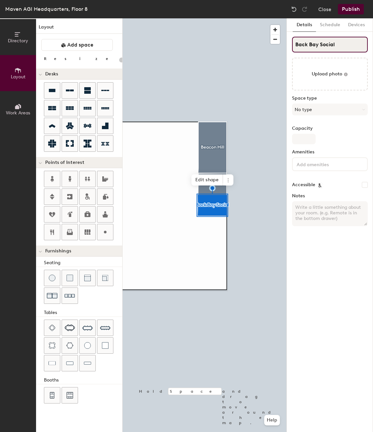
drag, startPoint x: 321, startPoint y: 46, endPoint x: 360, endPoint y: 49, distance: 38.5
click at [360, 49] on input "Back Bay Social" at bounding box center [330, 45] width 76 height 16
type input "Back Bay S"
type input "20"
type input "Back Bay"
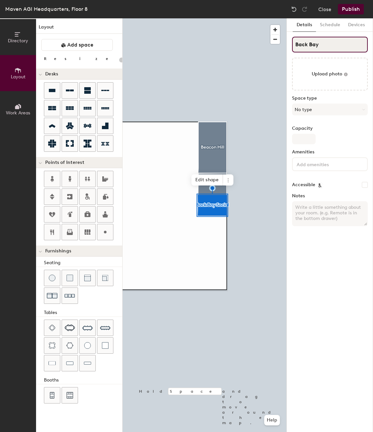
type input "20"
type input "Back Bay"
type input "20"
type input "Back Bay"
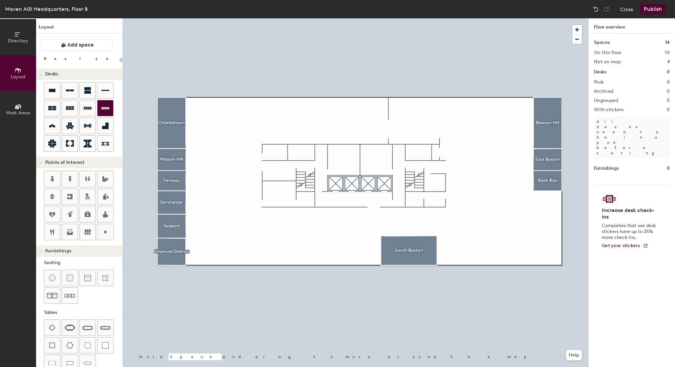
click at [231, 136] on div "Directory Layout Work Areas Layout Add space Resize Desks Points of Interest Fu…" at bounding box center [337, 192] width 675 height 349
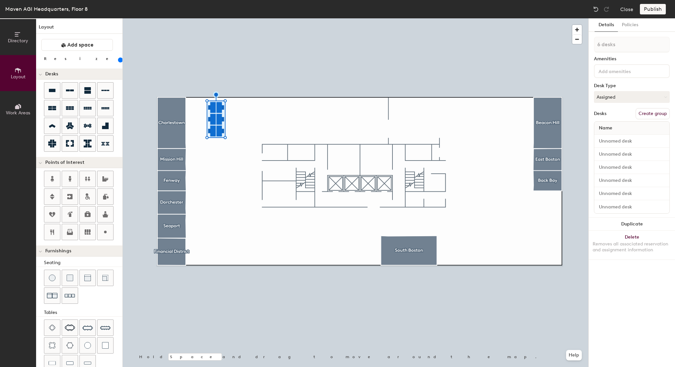
drag, startPoint x: 69, startPoint y: 60, endPoint x: 72, endPoint y: 61, distance: 3.7
click at [119, 61] on input "range" at bounding box center [119, 59] width 0 height 5
click at [119, 59] on input "range" at bounding box center [119, 59] width 0 height 5
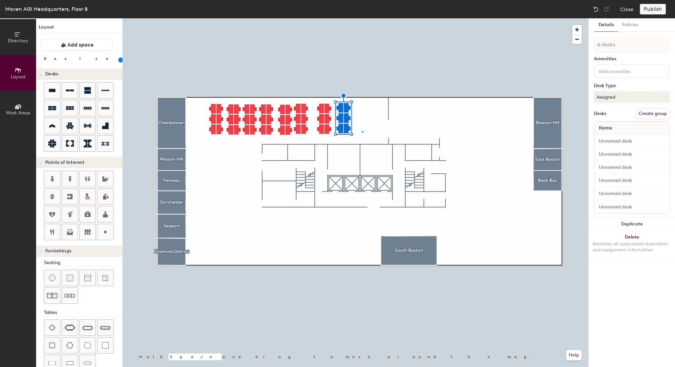
click at [362, 18] on div at bounding box center [356, 18] width 466 height 0
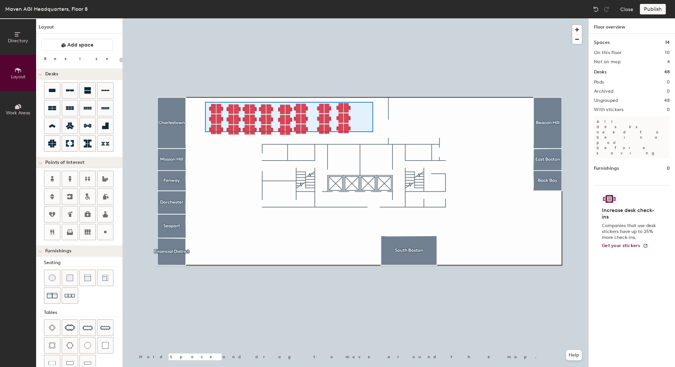
click at [205, 18] on div at bounding box center [356, 18] width 466 height 0
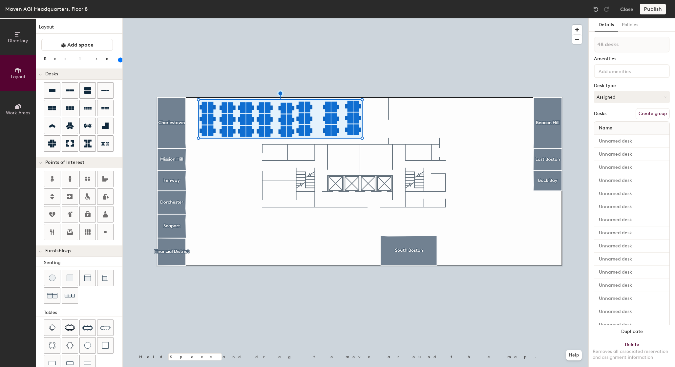
click at [119, 58] on input "range" at bounding box center [119, 59] width 0 height 5
click at [119, 59] on input "range" at bounding box center [119, 59] width 0 height 5
click at [258, 18] on div at bounding box center [356, 18] width 466 height 0
click at [119, 60] on input "range" at bounding box center [119, 59] width 0 height 5
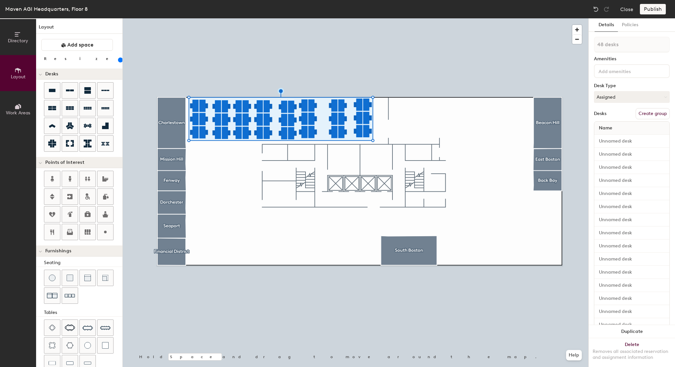
click at [119, 61] on input "range" at bounding box center [119, 59] width 0 height 5
click at [264, 18] on div at bounding box center [356, 18] width 466 height 0
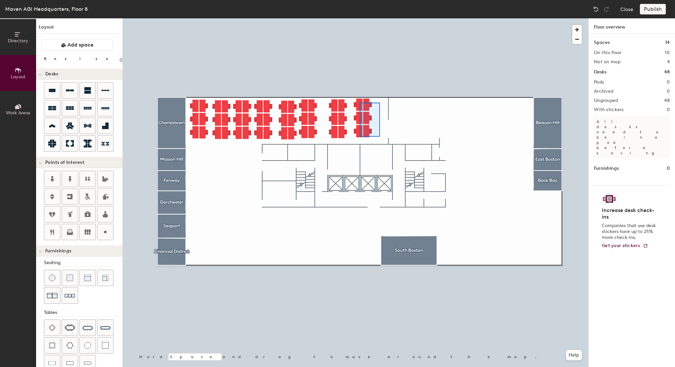
click at [356, 18] on div at bounding box center [356, 18] width 466 height 0
type input "180"
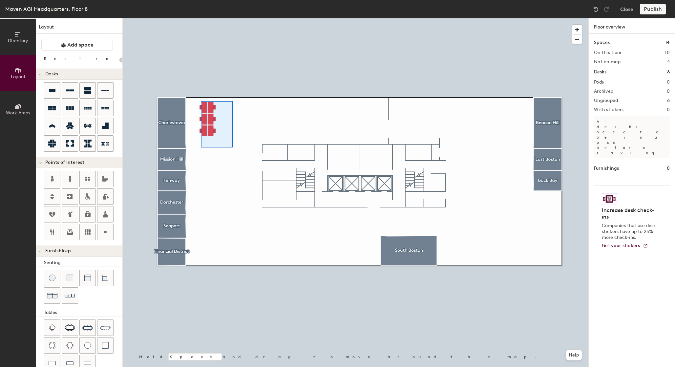
click at [199, 18] on div at bounding box center [356, 18] width 466 height 0
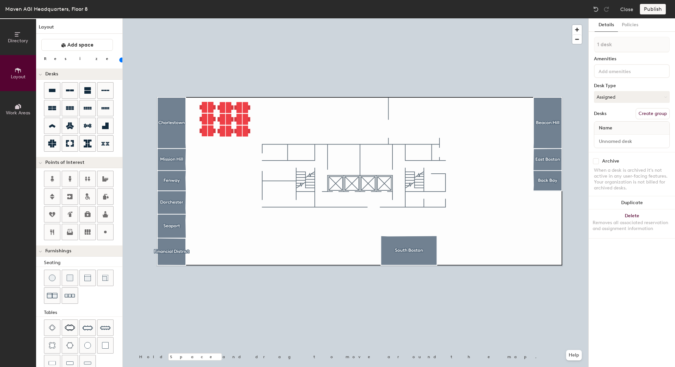
type input "160"
click at [239, 18] on div at bounding box center [356, 18] width 466 height 0
type input "6 desks"
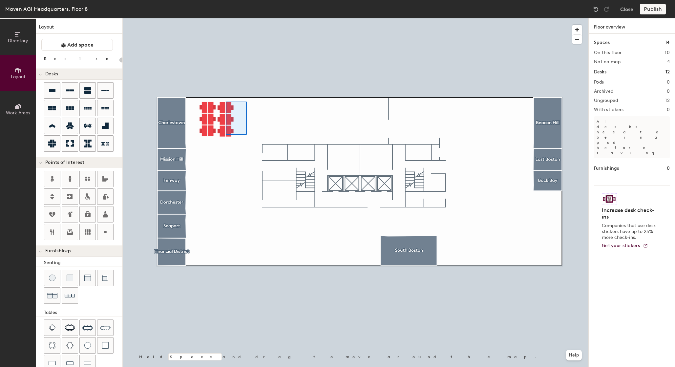
click at [226, 18] on div at bounding box center [356, 18] width 466 height 0
click at [218, 18] on div at bounding box center [356, 18] width 466 height 0
click at [194, 18] on div at bounding box center [356, 18] width 466 height 0
click at [199, 18] on div at bounding box center [356, 18] width 466 height 0
type input "160"
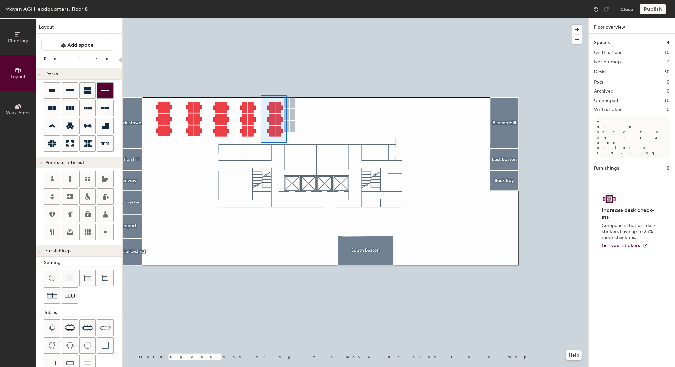
type input "160"
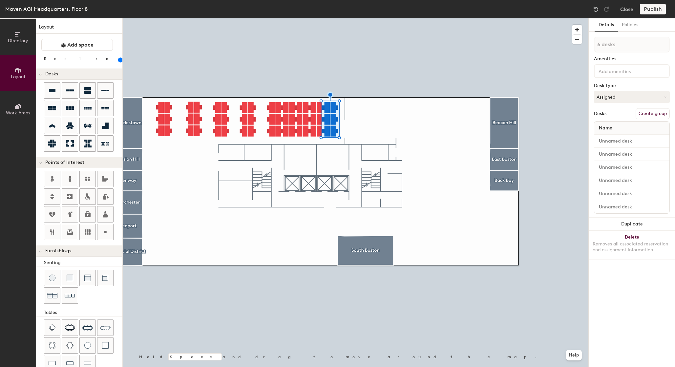
type input "1 desk"
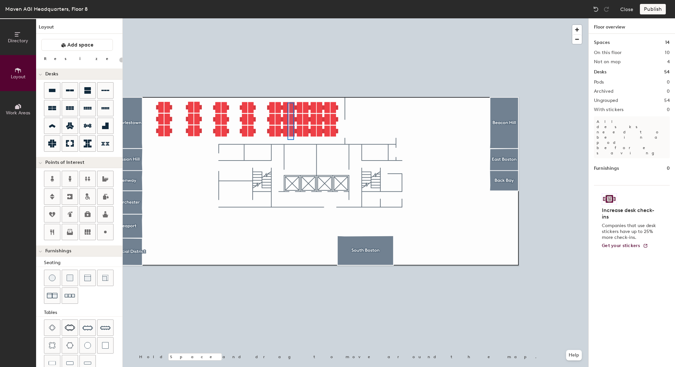
click at [287, 18] on div at bounding box center [356, 18] width 466 height 0
type input "20"
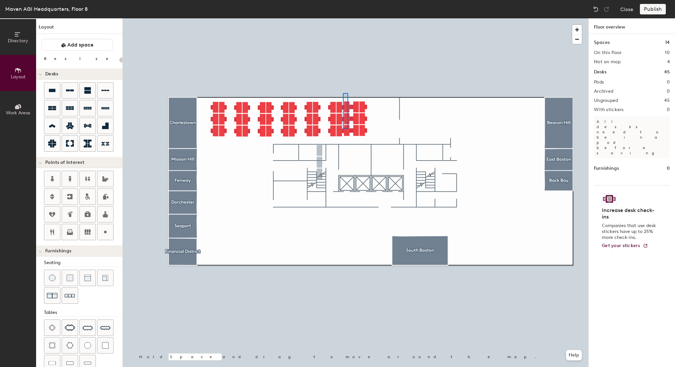
type input "160"
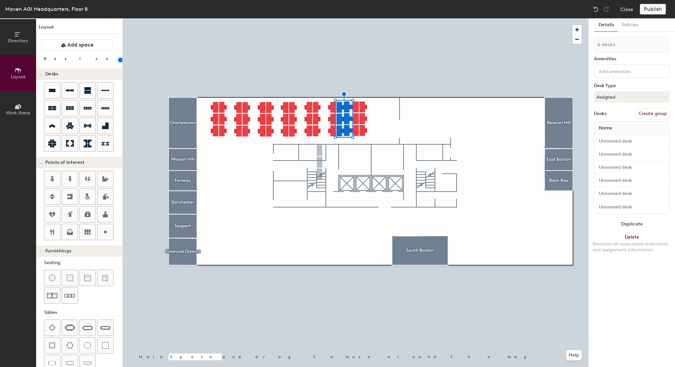
type input "1 desk"
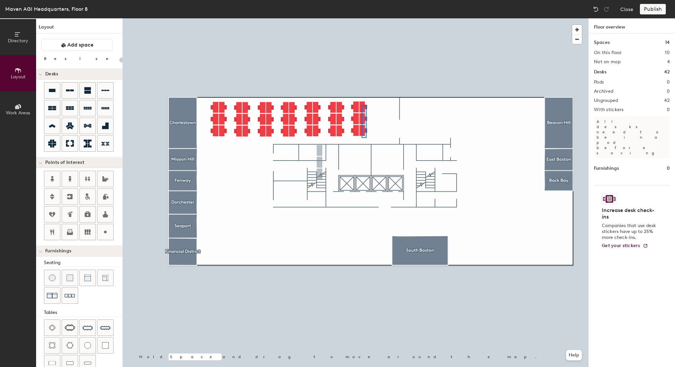
click at [358, 18] on div at bounding box center [356, 18] width 466 height 0
type input "160"
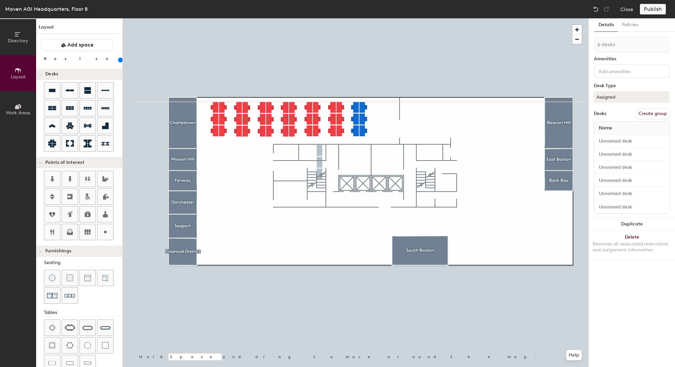
type input "1 desk"
click at [385, 18] on div at bounding box center [356, 18] width 466 height 0
drag, startPoint x: 105, startPoint y: 88, endPoint x: 115, endPoint y: 93, distance: 10.9
click at [106, 89] on icon at bounding box center [105, 91] width 8 height 8
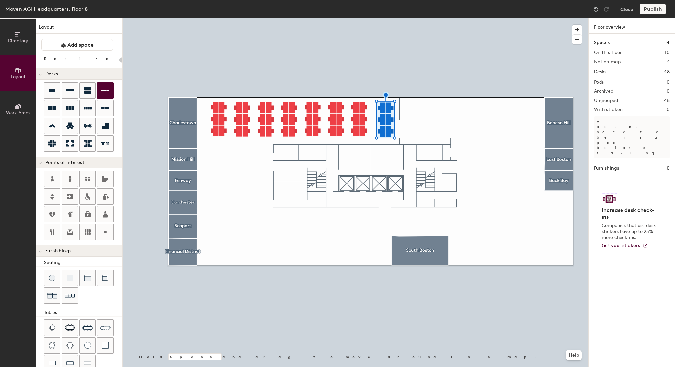
type input "160"
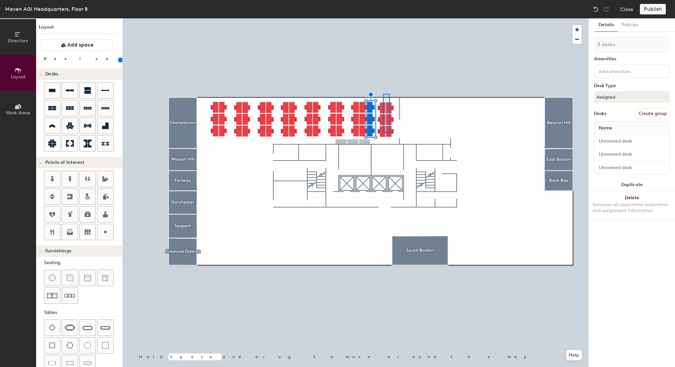
type input "6 desks"
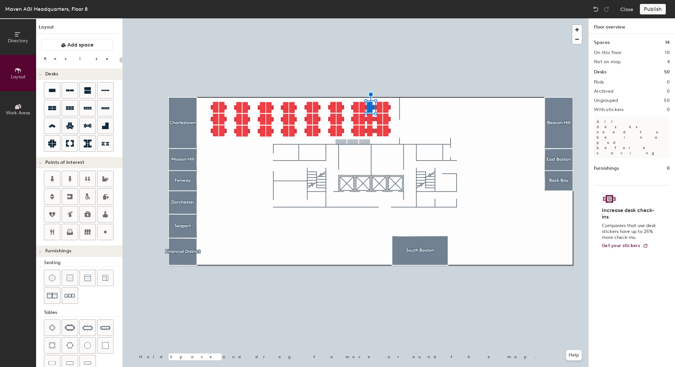
click at [370, 18] on div at bounding box center [356, 18] width 466 height 0
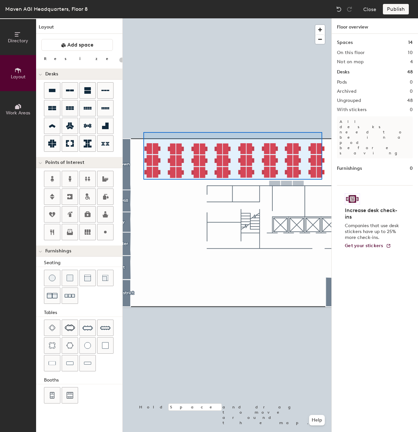
click at [143, 18] on div at bounding box center [227, 18] width 209 height 0
type input "160"
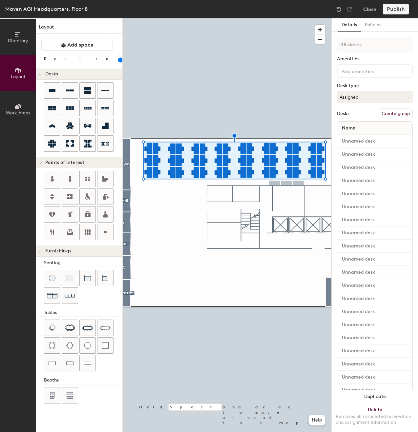
click at [388, 116] on button "Create group" at bounding box center [396, 113] width 34 height 11
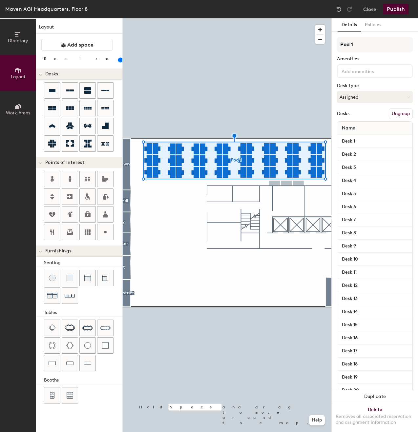
drag, startPoint x: 361, startPoint y: 45, endPoint x: 335, endPoint y: 44, distance: 25.9
click at [335, 44] on div "Details Policies Pod 1 Amenities Desk Type Assigned Desks Ungroup Name Desk 1 D…" at bounding box center [375, 225] width 86 height 414
type input "Engineering"
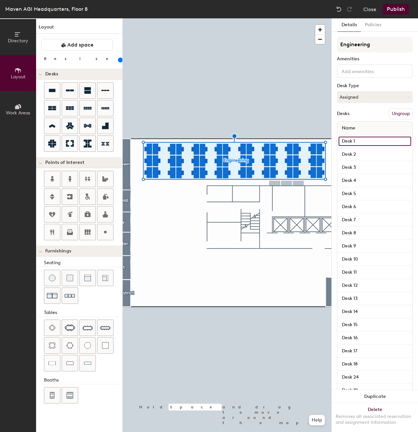
click at [351, 140] on input "Desk 1" at bounding box center [375, 141] width 73 height 9
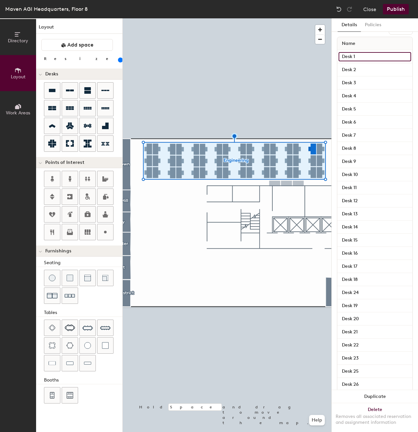
scroll to position [130, 0]
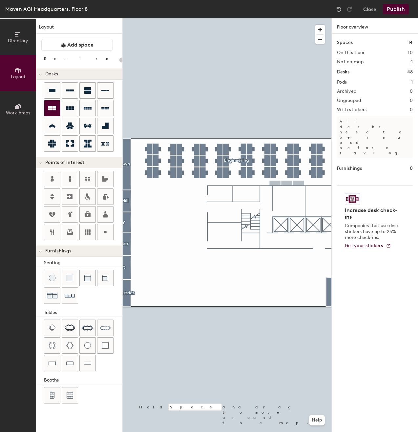
click at [49, 113] on div at bounding box center [52, 108] width 16 height 16
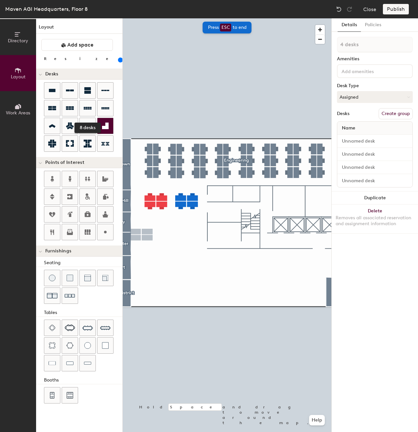
drag, startPoint x: 84, startPoint y: 112, endPoint x: 100, endPoint y: 129, distance: 24.1
click at [84, 112] on icon at bounding box center [88, 108] width 8 height 8
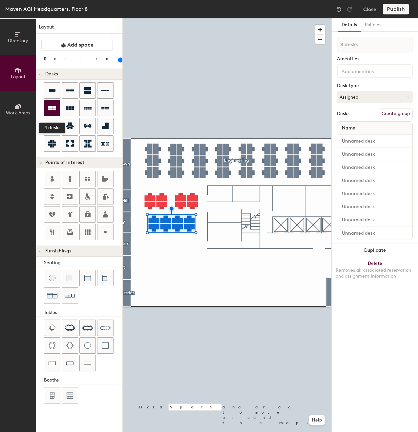
click at [54, 110] on icon at bounding box center [52, 108] width 8 height 4
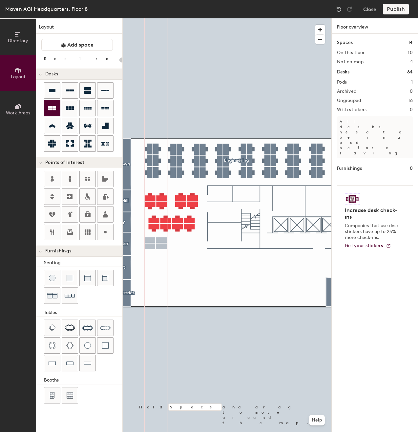
type input "160"
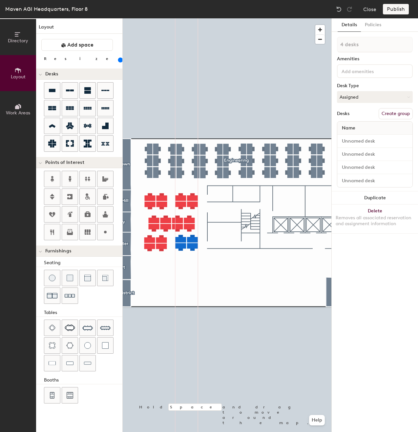
type input "1 desk"
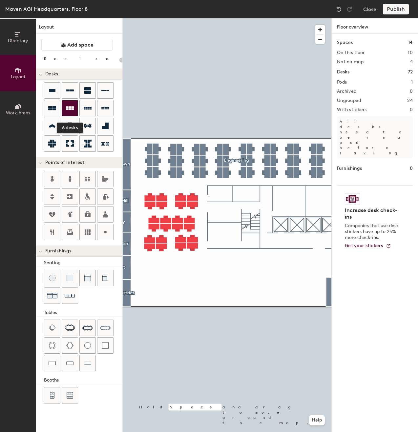
click at [71, 107] on icon at bounding box center [70, 108] width 8 height 4
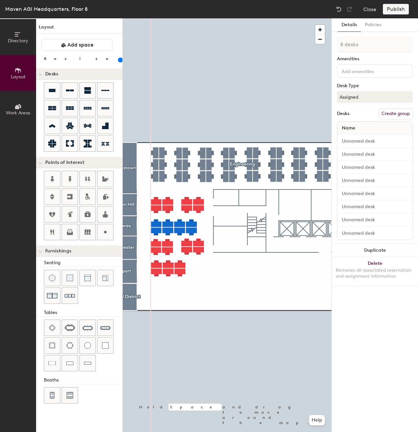
click at [206, 18] on div at bounding box center [227, 18] width 209 height 0
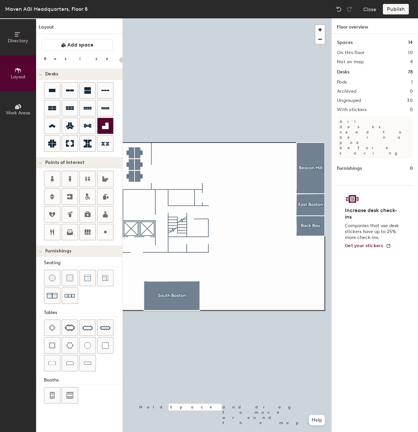
drag, startPoint x: 83, startPoint y: 113, endPoint x: 98, endPoint y: 120, distance: 16.9
click at [83, 113] on div at bounding box center [88, 108] width 16 height 16
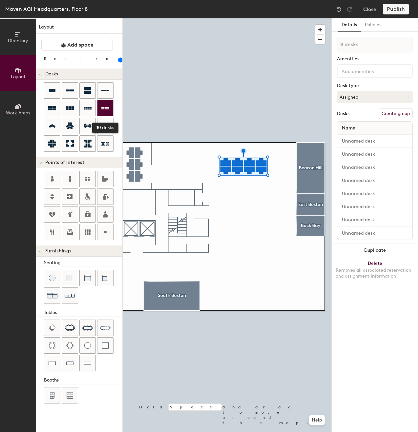
click at [107, 107] on icon at bounding box center [105, 108] width 8 height 8
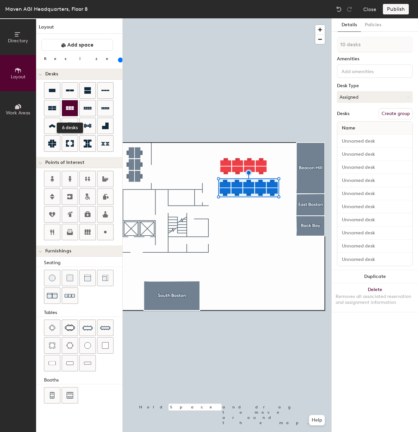
click at [70, 109] on icon at bounding box center [70, 108] width 8 height 4
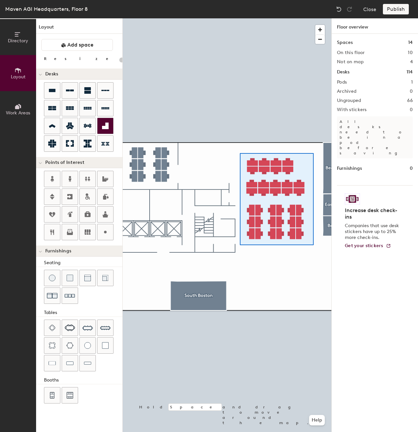
type input "160"
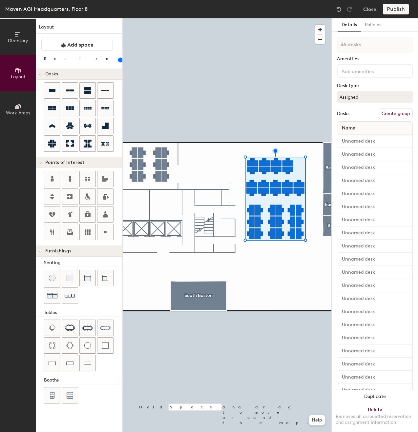
click at [393, 116] on button "Create group" at bounding box center [396, 113] width 34 height 11
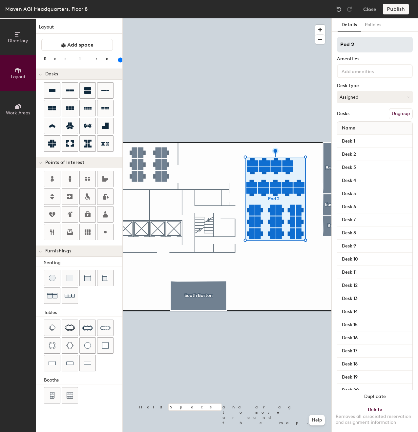
click at [358, 47] on input "Pod 2" at bounding box center [375, 45] width 76 height 16
type input "Sales"
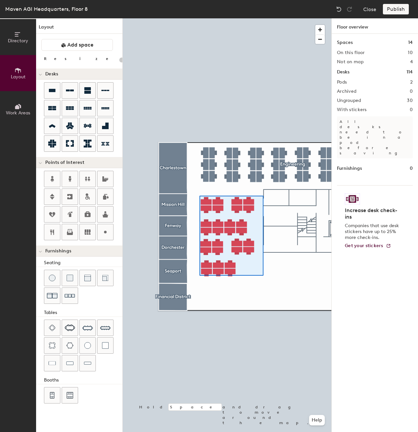
type input "160"
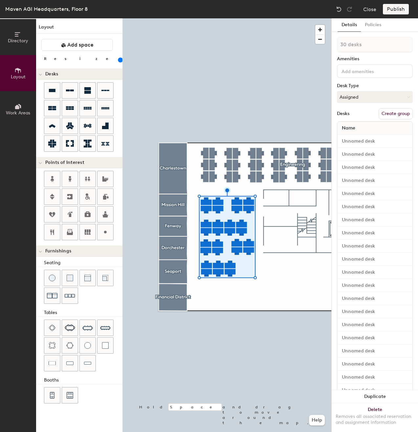
click at [387, 113] on button "Create group" at bounding box center [396, 113] width 34 height 11
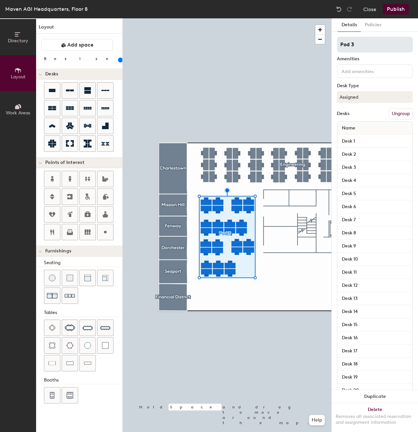
click at [363, 47] on input "Pod 3" at bounding box center [375, 45] width 76 height 16
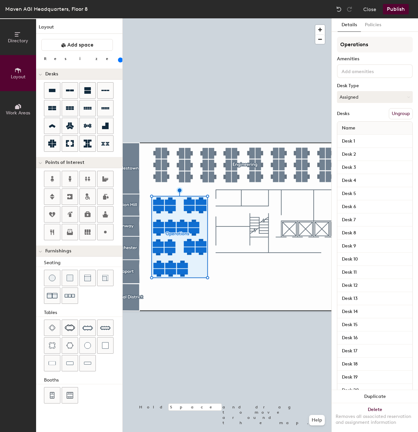
type input "Operations"
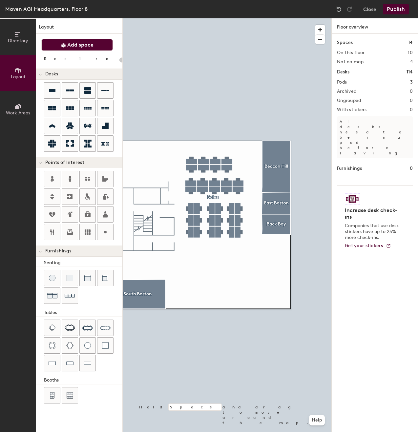
click at [87, 48] on button "Add space" at bounding box center [77, 45] width 72 height 12
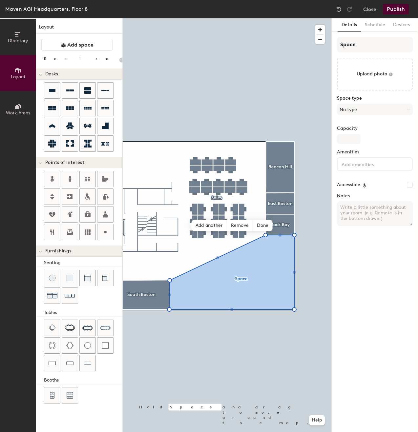
type input "20"
click at [359, 49] on input "Space" at bounding box center [375, 45] width 76 height 16
type input "B"
type input "20"
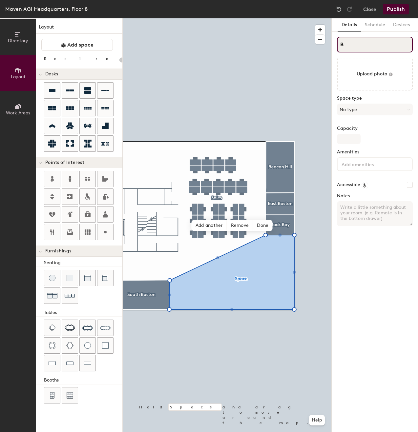
type input "Bo"
type input "20"
type input "Bos"
type input "20"
type input "Bost"
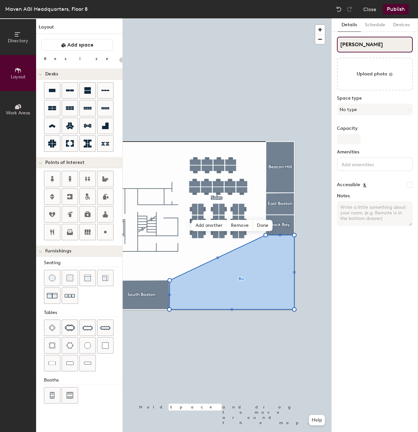
type input "20"
type input "Bosto"
type input "20"
type input "Boston"
type input "20"
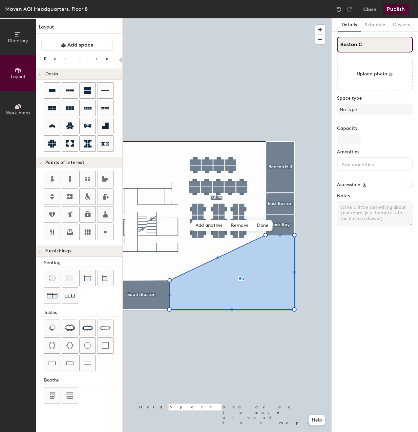
type input "Boston Co"
type input "20"
type input "Boston Comm"
type input "20"
type input "Boston Commo"
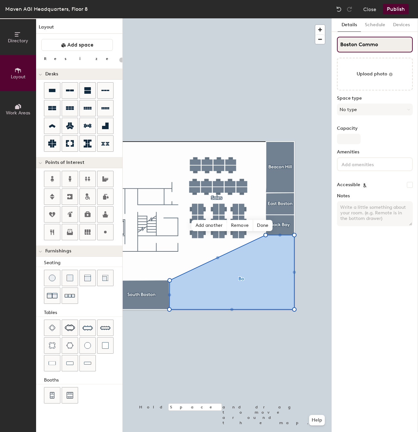
type input "20"
type input "[GEOGRAPHIC_DATA]"
type input "20"
type input "[GEOGRAPHIC_DATA]"
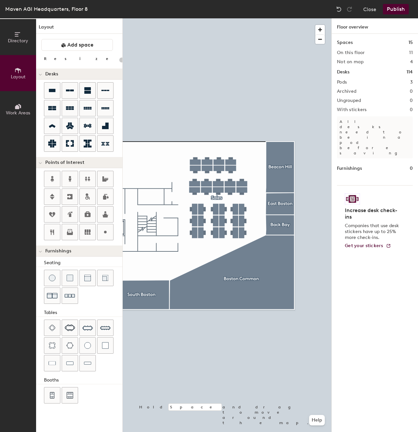
type input "20"
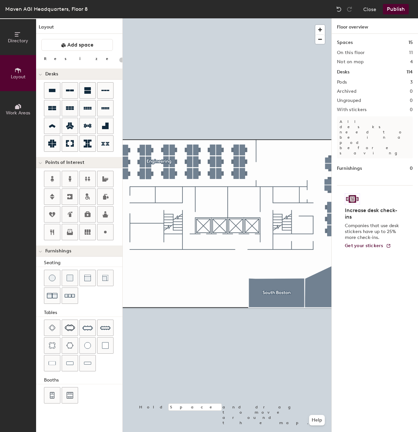
click at [394, 11] on button "Publish" at bounding box center [396, 9] width 26 height 10
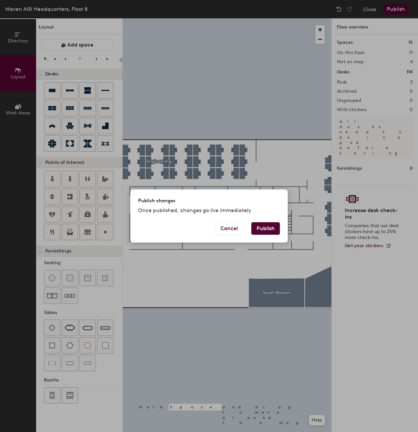
click at [270, 228] on button "Publish" at bounding box center [265, 228] width 29 height 12
type input "20"
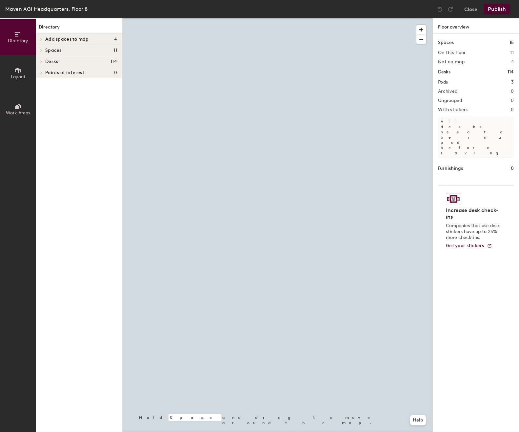
click at [20, 72] on icon at bounding box center [17, 70] width 7 height 7
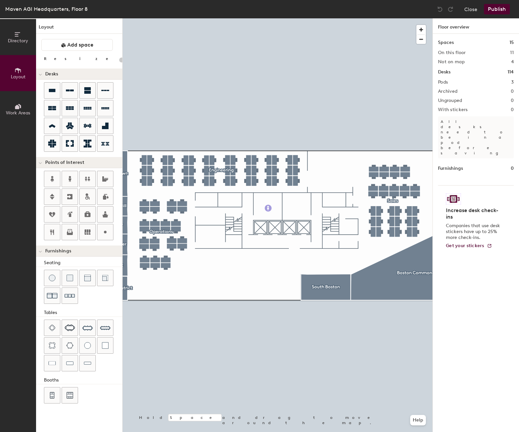
click at [268, 208] on div "Directory Layout Work Areas Layout Add space Resize Desks Points of Interest Fu…" at bounding box center [259, 225] width 519 height 414
click at [286, 221] on span "Done" at bounding box center [289, 223] width 19 height 11
click at [55, 179] on icon at bounding box center [52, 179] width 8 height 8
click at [329, 222] on span "Done" at bounding box center [321, 223] width 19 height 11
drag, startPoint x: 51, startPoint y: 198, endPoint x: 54, endPoint y: 199, distance: 3.3
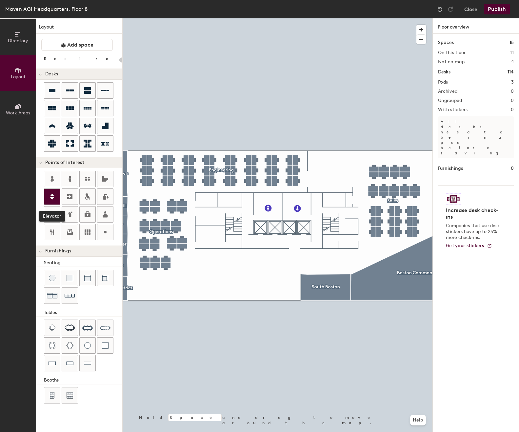
click at [52, 198] on icon at bounding box center [52, 197] width 5 height 6
click at [274, 241] on span "Done" at bounding box center [272, 242] width 19 height 11
drag, startPoint x: 54, startPoint y: 198, endPoint x: 64, endPoint y: 199, distance: 9.3
click at [58, 199] on div at bounding box center [52, 197] width 16 height 16
click at [290, 243] on span "Done" at bounding box center [287, 242] width 19 height 11
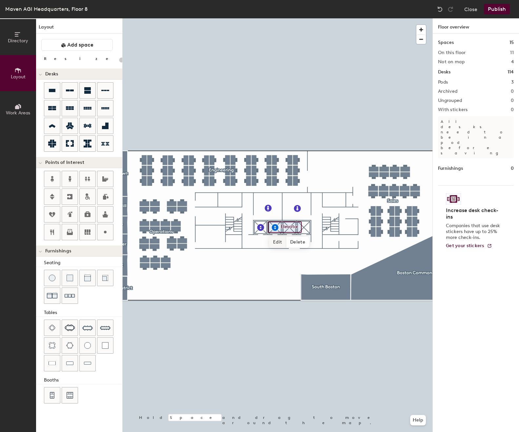
click at [251, 18] on div at bounding box center [278, 18] width 310 height 0
click at [59, 197] on div at bounding box center [52, 197] width 16 height 16
click at [297, 241] on span "Done" at bounding box center [301, 242] width 19 height 11
click at [52, 196] on icon at bounding box center [52, 197] width 5 height 6
click at [311, 242] on span "Done" at bounding box center [315, 242] width 19 height 11
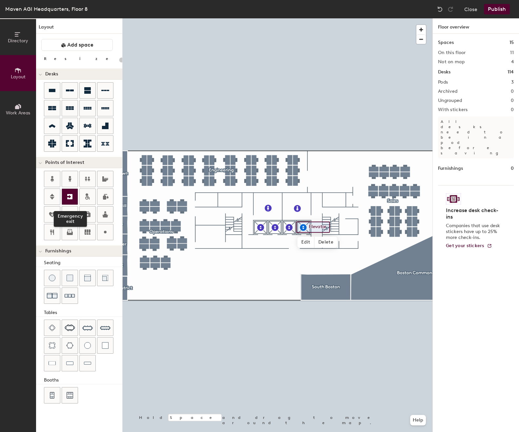
click at [70, 196] on icon at bounding box center [70, 197] width 8 height 8
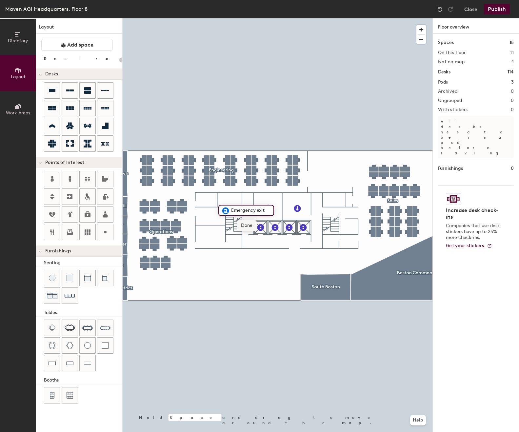
click at [247, 224] on span "Done" at bounding box center [246, 225] width 19 height 11
click at [211, 18] on div at bounding box center [278, 18] width 310 height 0
drag, startPoint x: 69, startPoint y: 195, endPoint x: 121, endPoint y: 204, distance: 53.3
click at [70, 195] on icon at bounding box center [69, 196] width 5 height 5
click at [269, 225] on span "Done" at bounding box center [263, 225] width 19 height 11
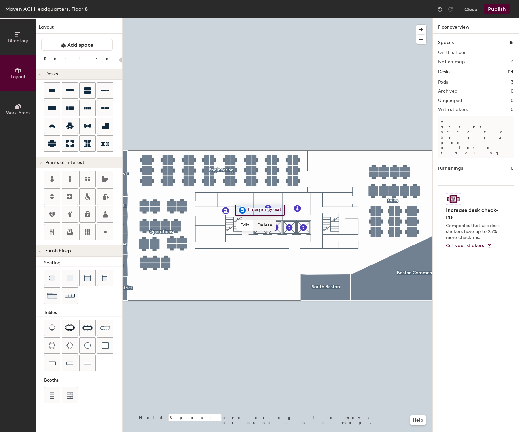
click at [244, 18] on div at bounding box center [278, 18] width 310 height 0
drag, startPoint x: 69, startPoint y: 199, endPoint x: 119, endPoint y: 203, distance: 50.4
click at [72, 200] on icon at bounding box center [70, 197] width 8 height 8
drag, startPoint x: 70, startPoint y: 197, endPoint x: 114, endPoint y: 201, distance: 43.4
click at [71, 197] on icon at bounding box center [69, 196] width 5 height 5
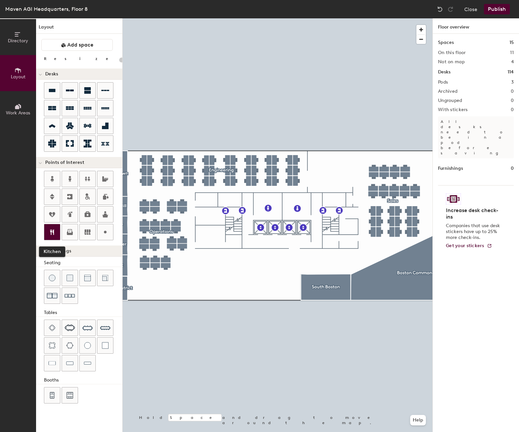
click at [52, 233] on icon at bounding box center [52, 232] width 8 height 8
click at [227, 275] on span "Done" at bounding box center [228, 274] width 19 height 11
click at [52, 233] on icon at bounding box center [52, 233] width 4 height 6
click at [344, 204] on span "Done" at bounding box center [344, 200] width 19 height 11
drag, startPoint x: 105, startPoint y: 216, endPoint x: 120, endPoint y: 220, distance: 15.5
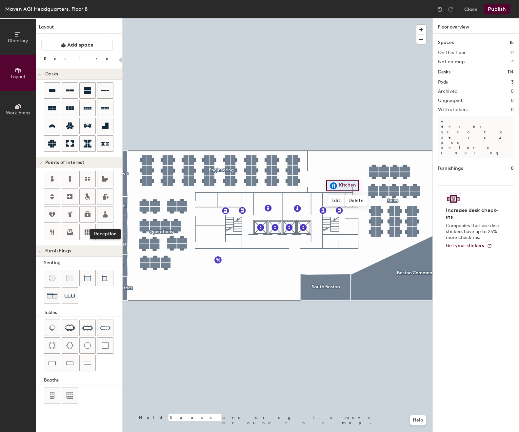
click at [106, 217] on icon at bounding box center [105, 215] width 6 height 6
click at [293, 292] on span "Done" at bounding box center [291, 292] width 19 height 11
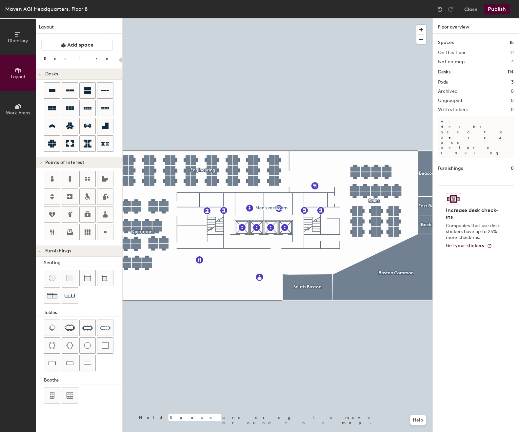
click at [280, 18] on div at bounding box center [278, 18] width 310 height 0
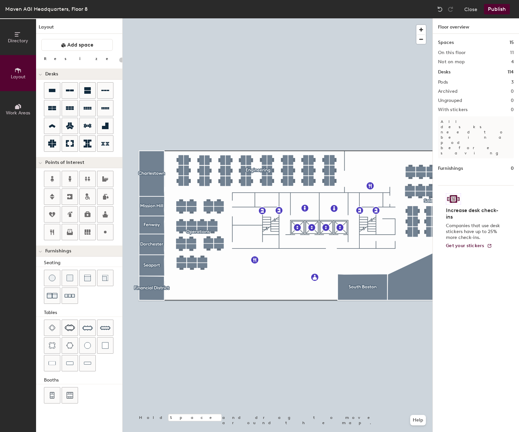
click at [495, 11] on button "Publish" at bounding box center [497, 9] width 26 height 10
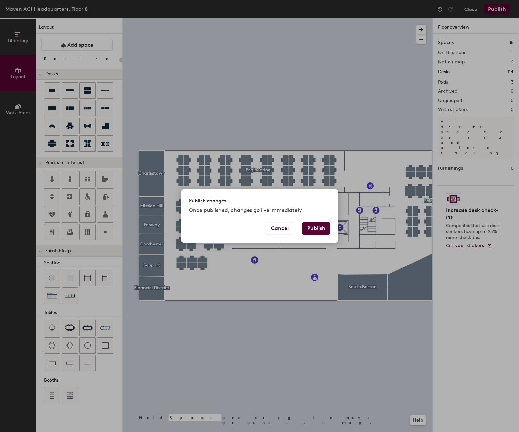
click at [313, 231] on button "Publish" at bounding box center [316, 228] width 29 height 12
type input "20"
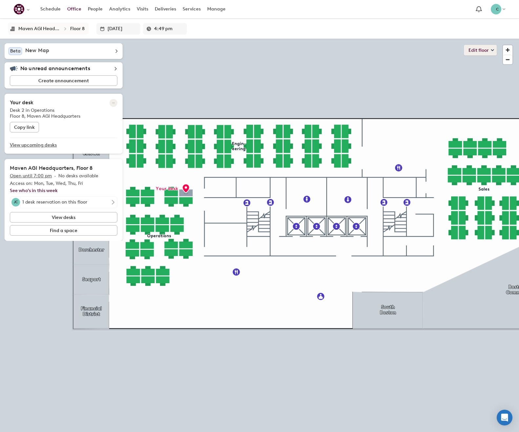
click at [477, 52] on button "Edit floor" at bounding box center [480, 50] width 33 height 10
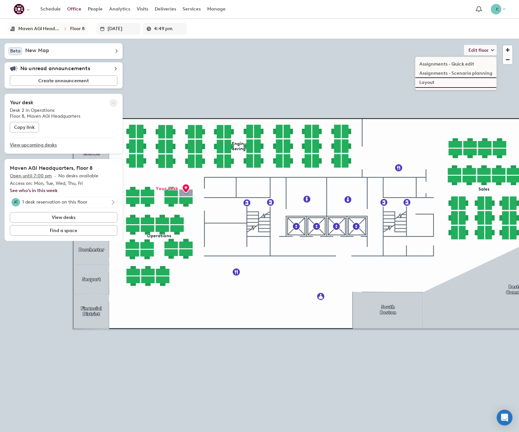
click at [419, 86] on li "Layout" at bounding box center [456, 82] width 81 height 9
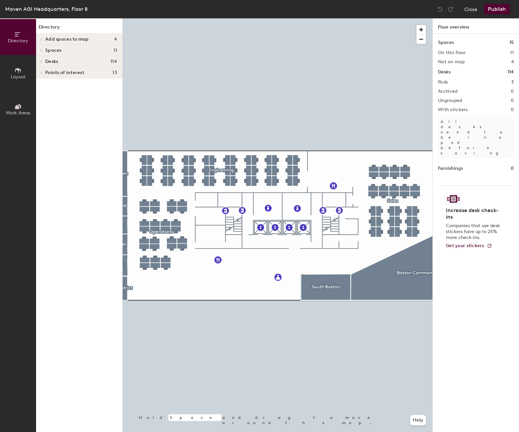
click at [19, 74] on span "Layout" at bounding box center [18, 77] width 15 height 6
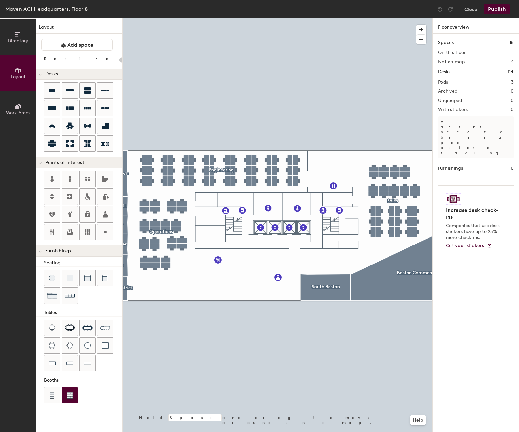
click at [71, 398] on img at bounding box center [70, 395] width 7 height 7
drag, startPoint x: 68, startPoint y: 60, endPoint x: 97, endPoint y: 70, distance: 30.8
click at [119, 60] on input "range" at bounding box center [119, 59] width 0 height 5
drag, startPoint x: 106, startPoint y: 331, endPoint x: 119, endPoint y: 322, distance: 16.1
click at [106, 330] on img at bounding box center [105, 328] width 10 height 10
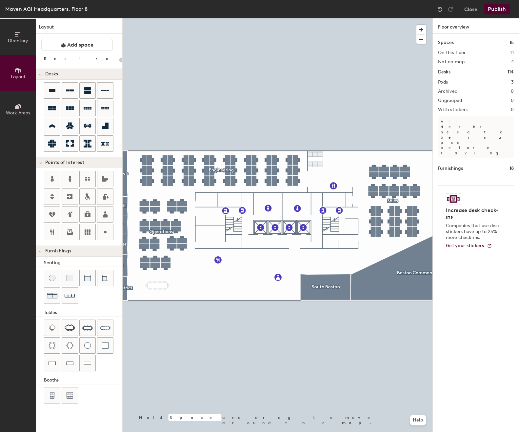
click at [169, 18] on div at bounding box center [278, 18] width 310 height 0
click at [119, 61] on input "range" at bounding box center [119, 59] width 0 height 5
click at [185, 18] on div at bounding box center [278, 18] width 310 height 0
click at [138, 18] on div at bounding box center [278, 18] width 310 height 0
click at [108, 329] on img at bounding box center [105, 328] width 10 height 10
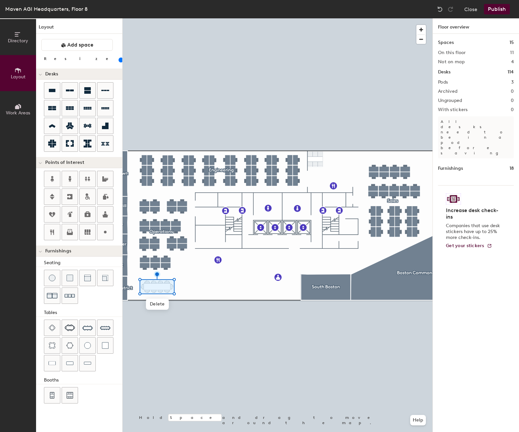
click at [119, 60] on input "range" at bounding box center [119, 59] width 0 height 5
click at [192, 18] on div at bounding box center [278, 18] width 310 height 0
type input "80"
click at [106, 309] on div "Seating Tables Booths" at bounding box center [79, 333] width 86 height 146
click at [11, 105] on button "Work Areas" at bounding box center [18, 109] width 36 height 36
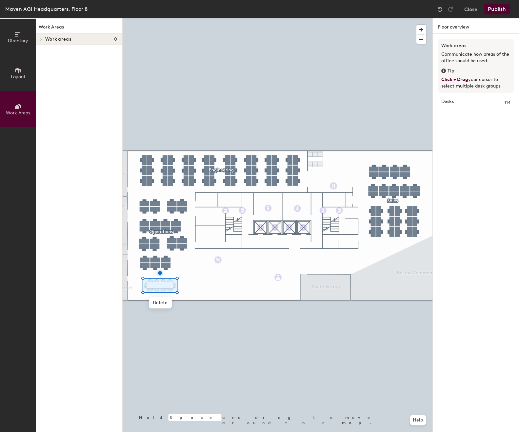
click at [45, 35] on div "Work areas 0" at bounding box center [79, 39] width 86 height 11
click at [21, 63] on button "Layout" at bounding box center [18, 73] width 36 height 36
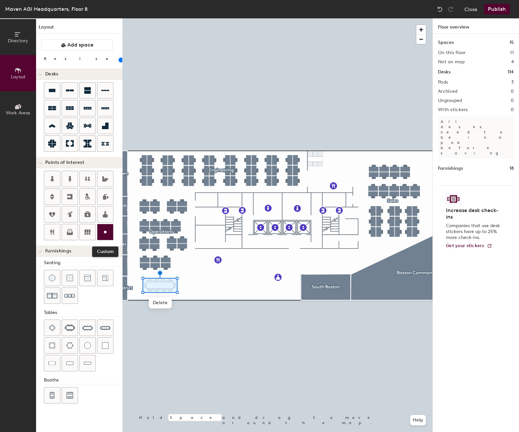
click at [109, 229] on icon at bounding box center [105, 232] width 8 height 8
type input "20"
type input "Server Room"
type input "80"
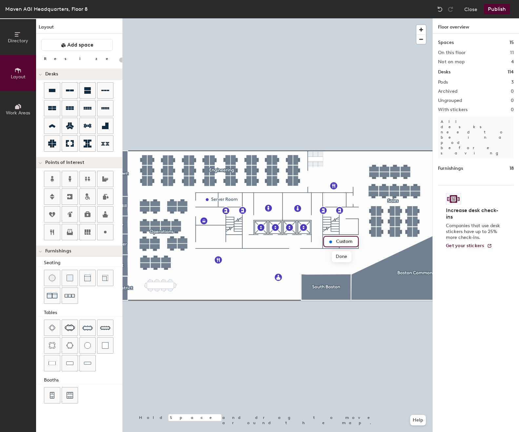
type input "20"
type input "AV Room"
click at [337, 256] on span "Done" at bounding box center [341, 256] width 19 height 11
click at [491, 9] on button "Publish" at bounding box center [497, 9] width 26 height 10
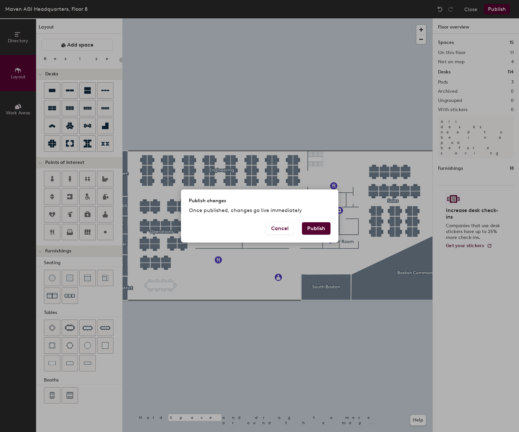
click at [316, 223] on button "Publish" at bounding box center [316, 228] width 29 height 12
type input "20"
